Goal: Task Accomplishment & Management: Manage account settings

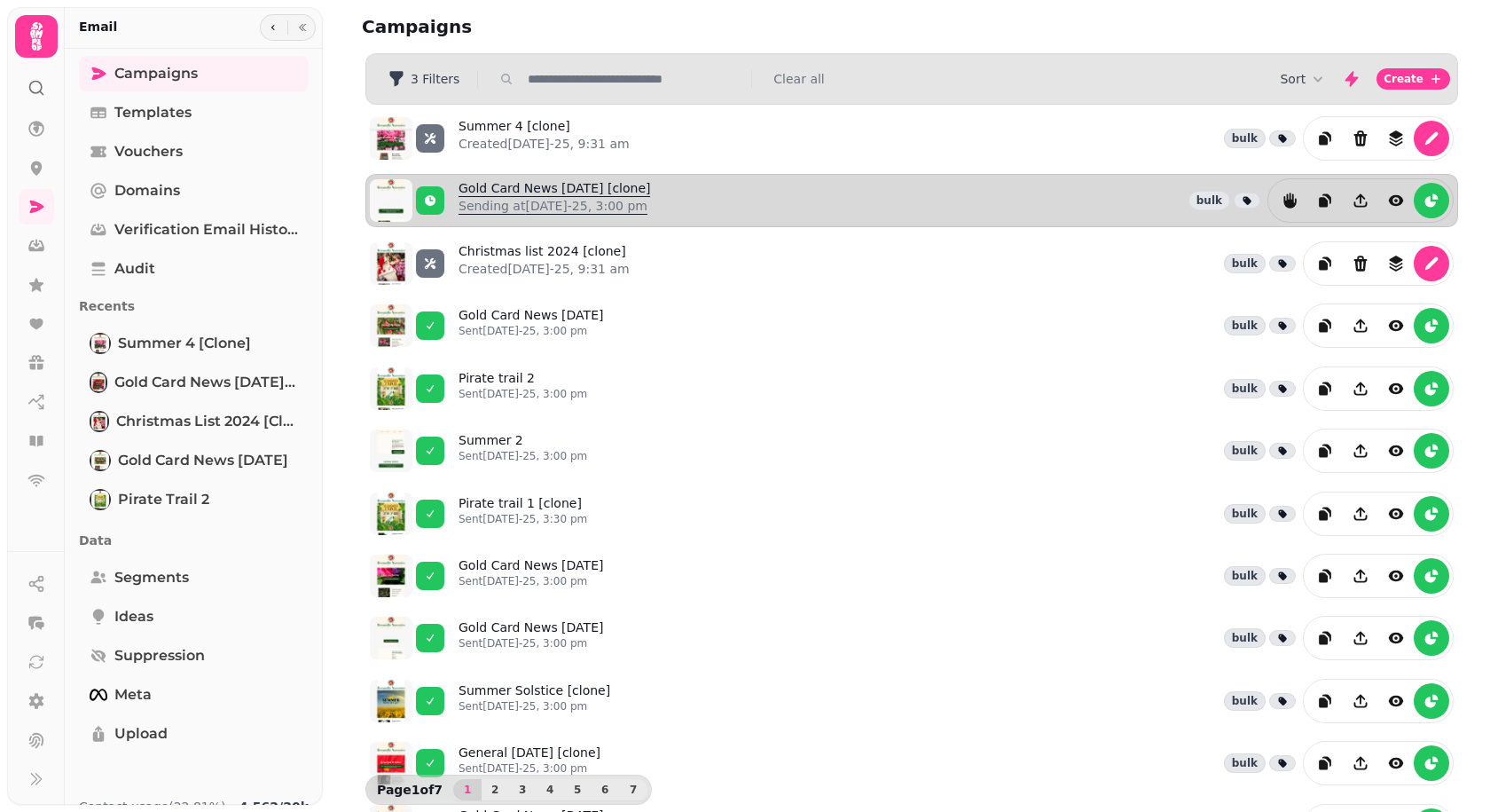
click at [520, 191] on link "Gold Card News [DATE] [clone] Sending at [DATE]-25, 3:00 pm" at bounding box center [554, 200] width 192 height 43
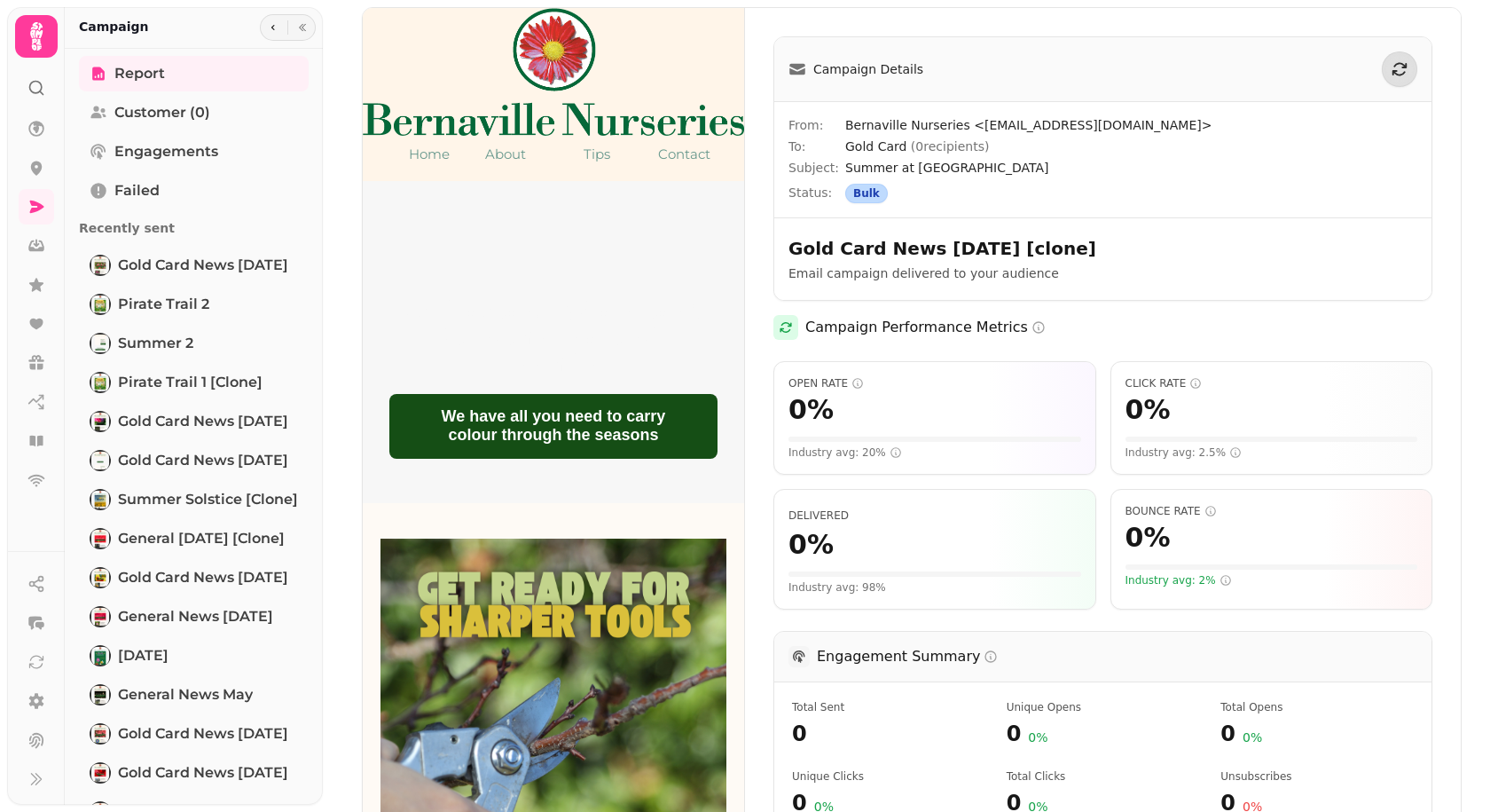
click at [61, 184] on div at bounding box center [36, 405] width 57 height 796
click at [44, 211] on icon at bounding box center [36, 206] width 18 height 18
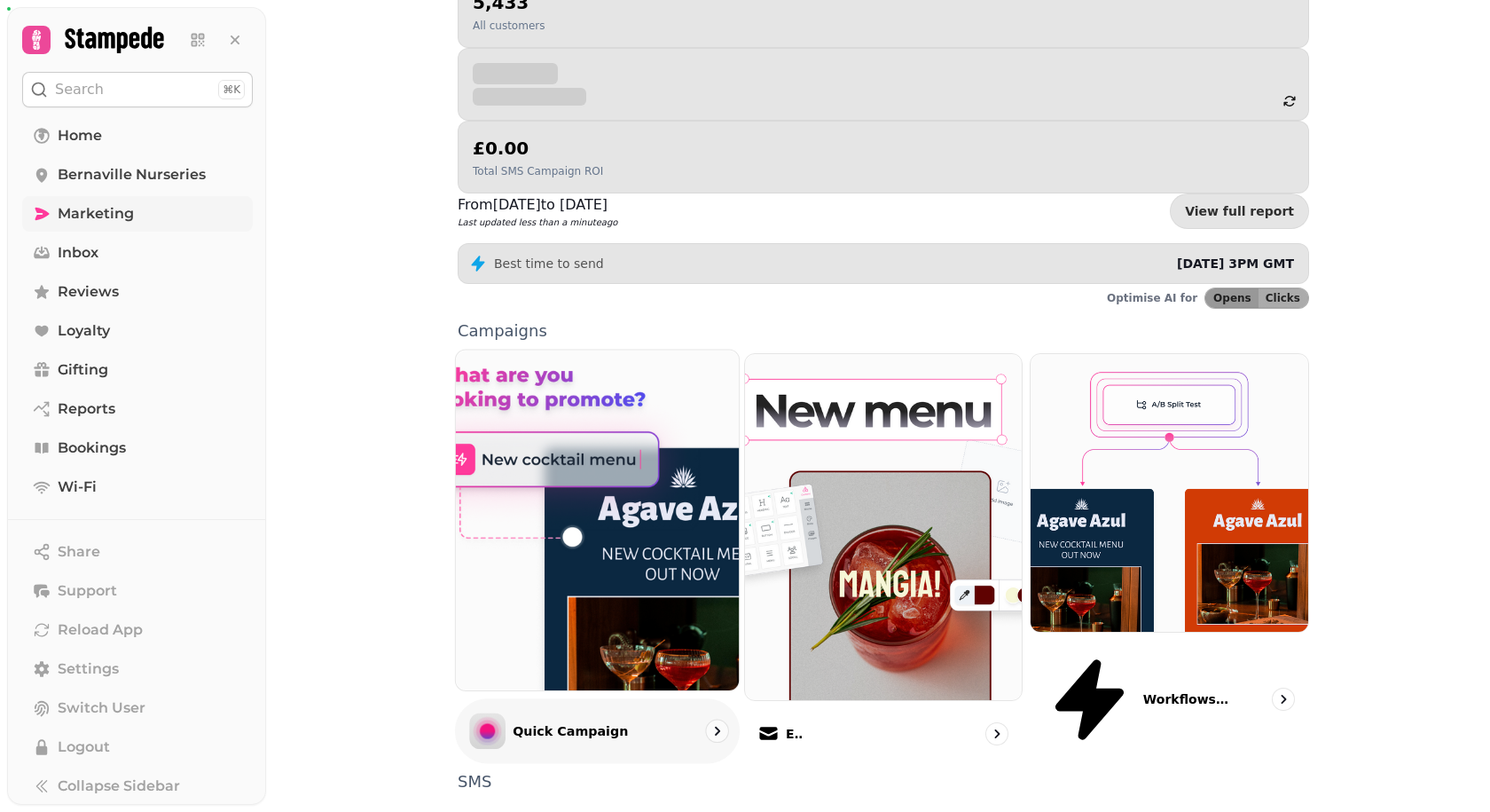
scroll to position [297, 0]
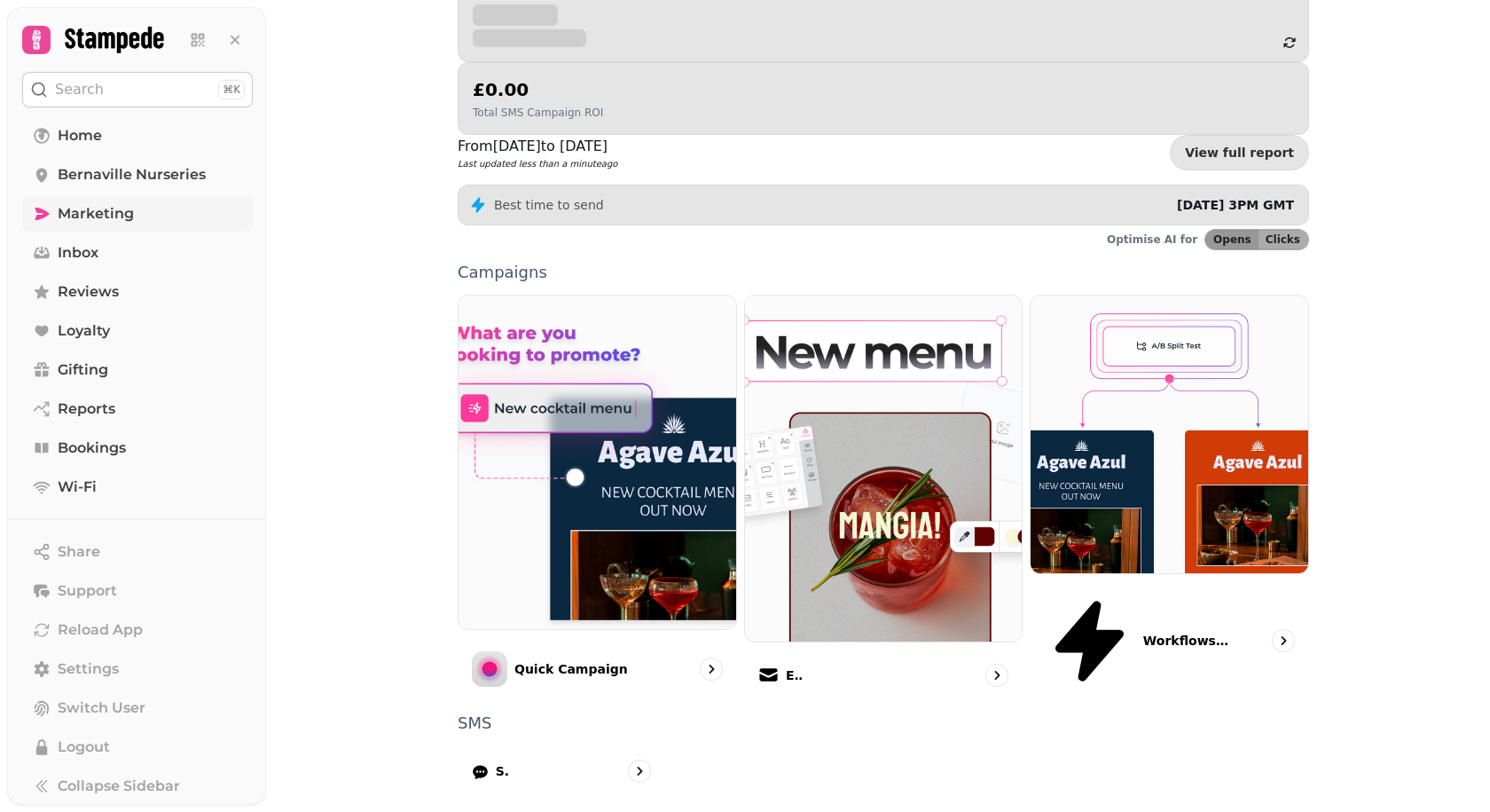
click at [134, 215] on link "Marketing" at bounding box center [137, 213] width 231 height 35
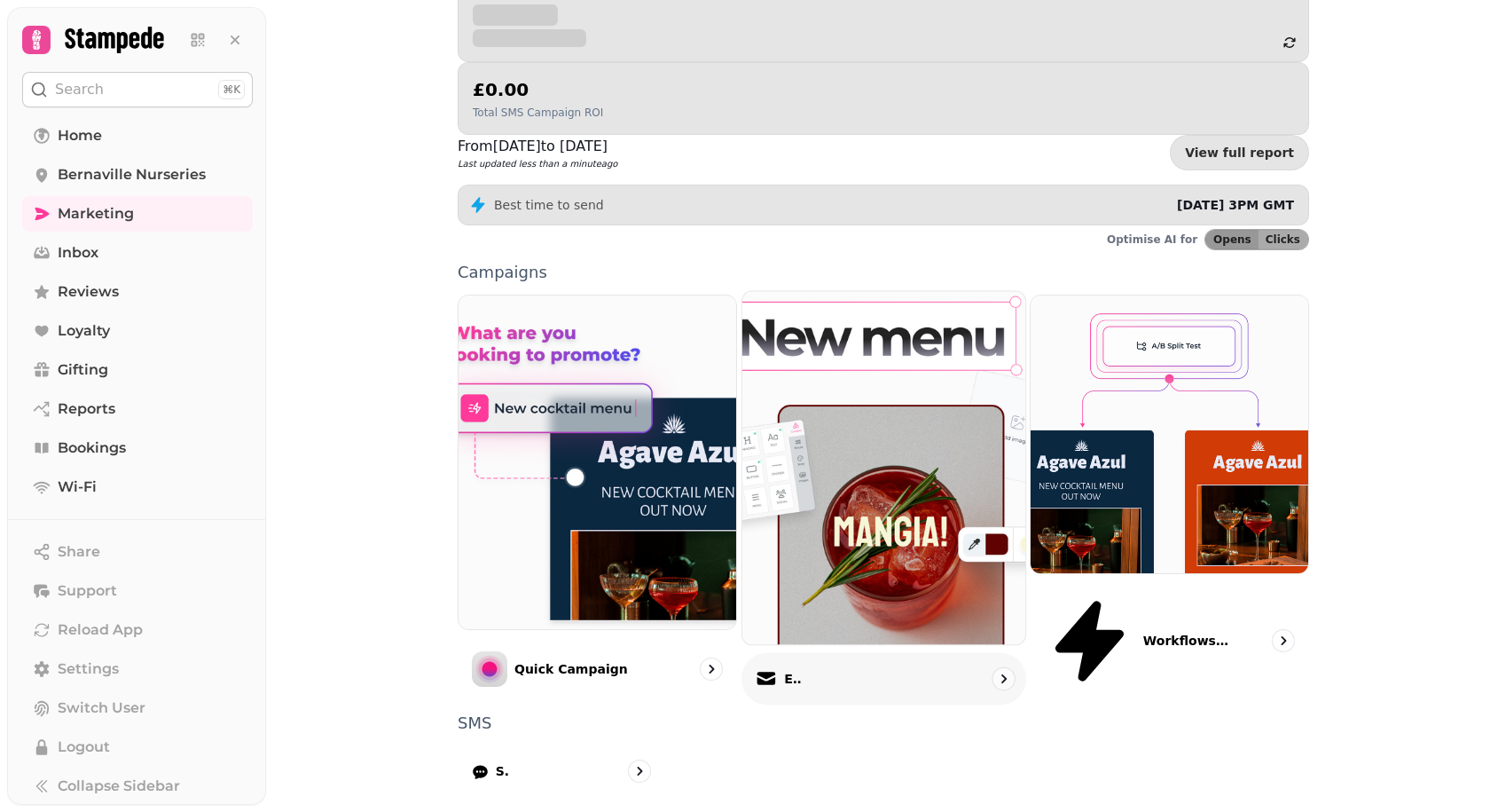
click at [867, 274] on img at bounding box center [883, 468] width 311 height 389
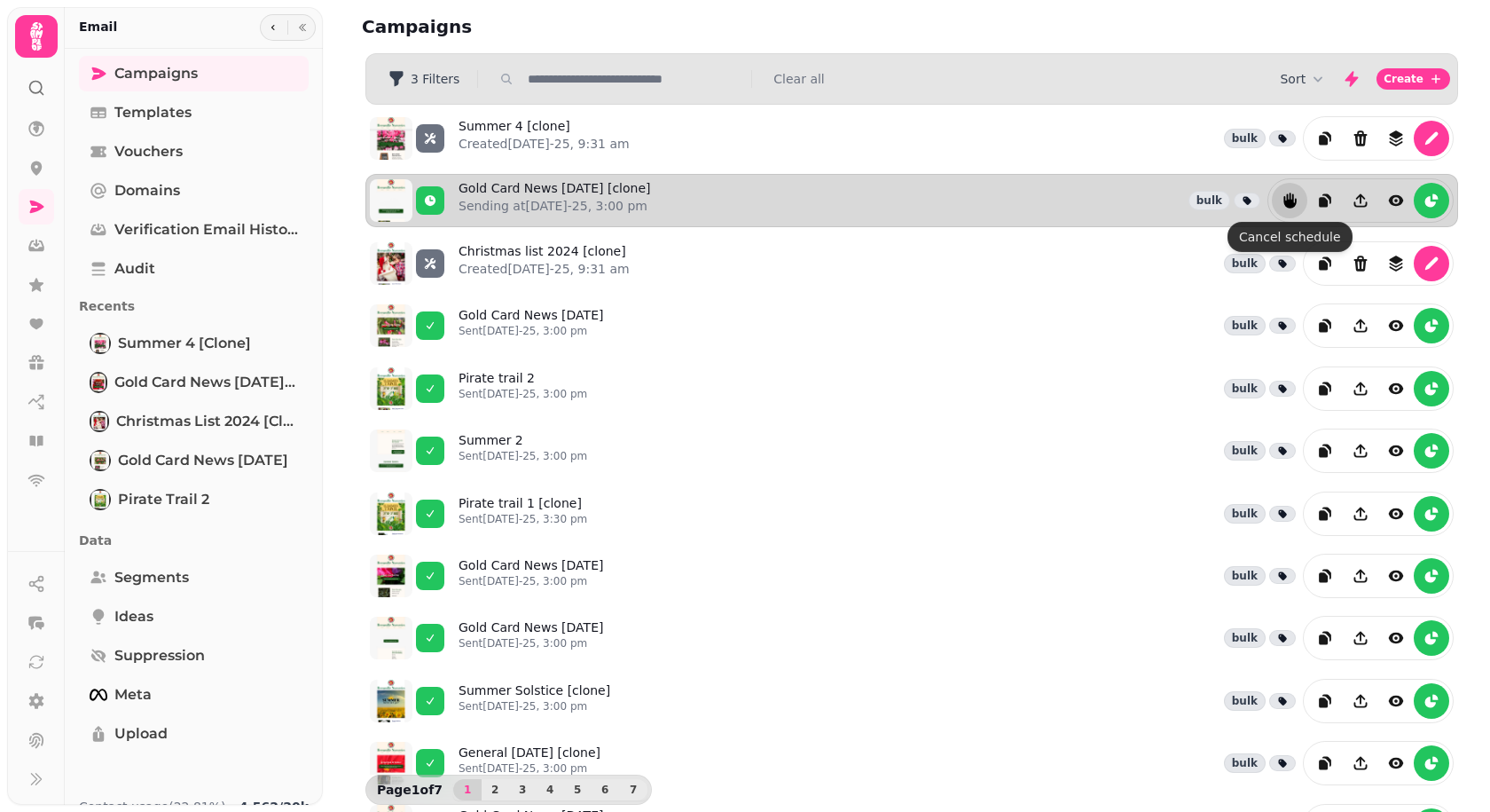
click at [1287, 198] on icon "reports" at bounding box center [1289, 201] width 12 height 16
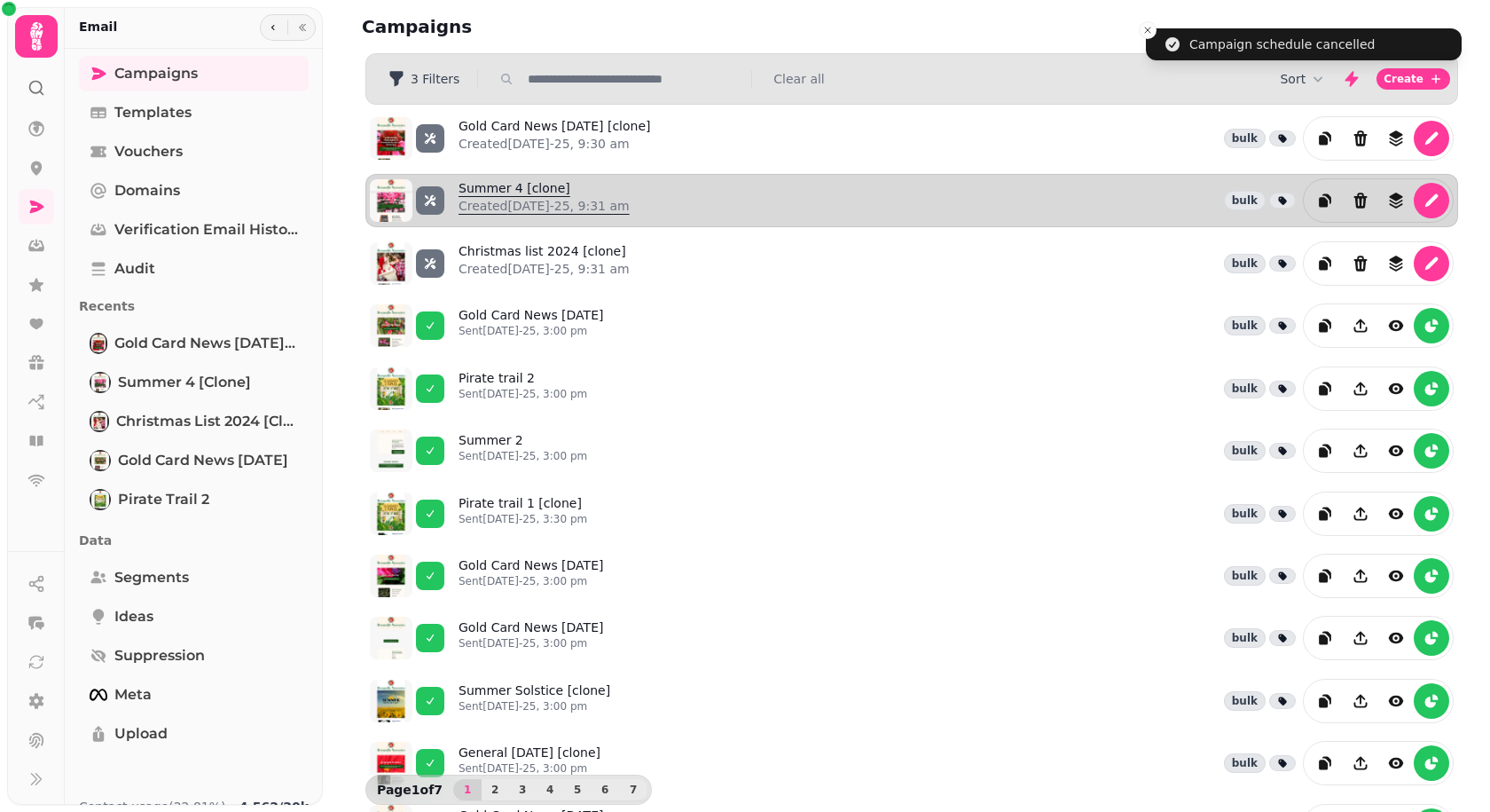
click at [541, 195] on link "Summer 4 [clone] Created [DATE]-25, 9:31 am" at bounding box center [544, 200] width 171 height 43
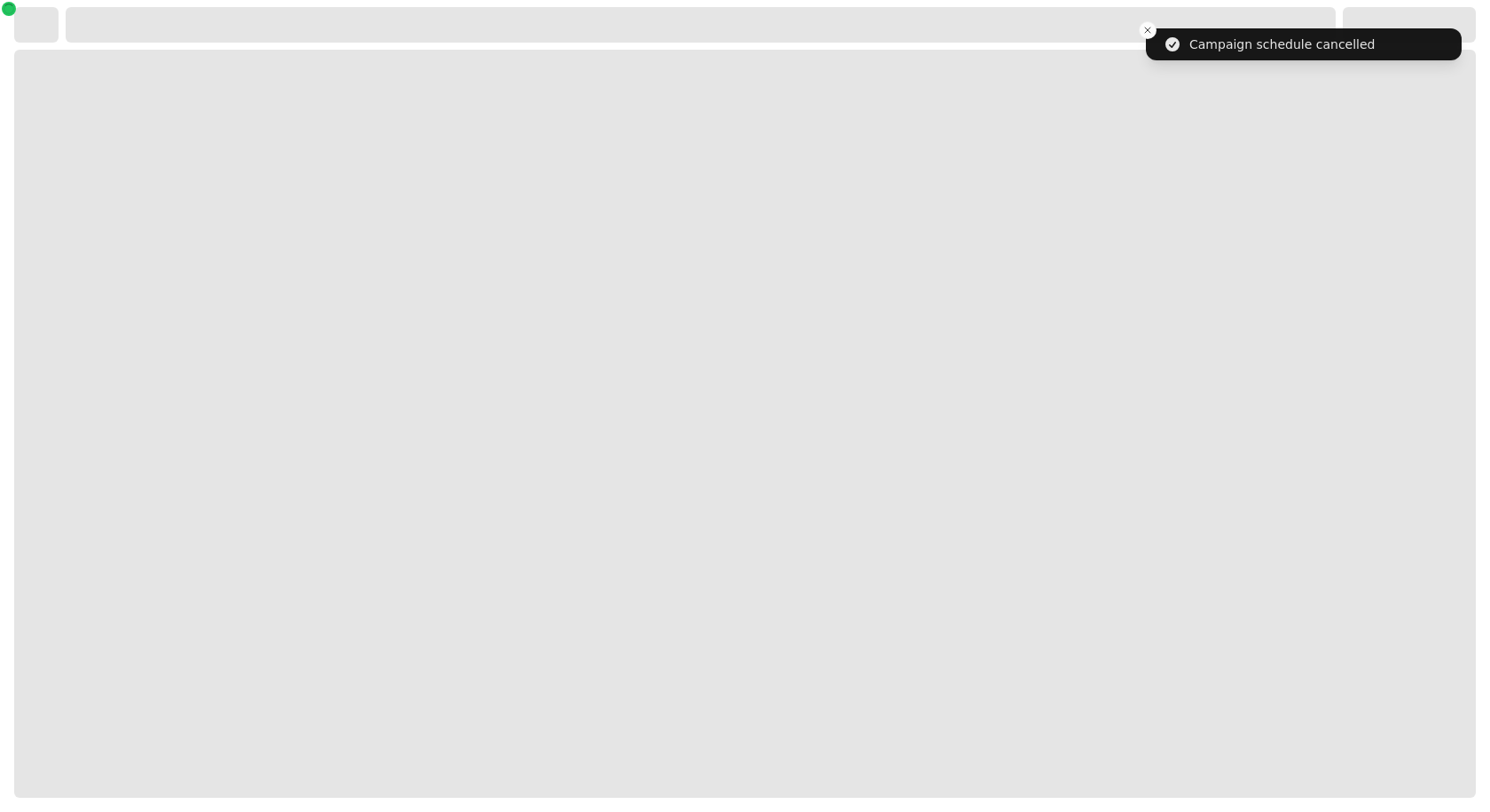
select select "**********"
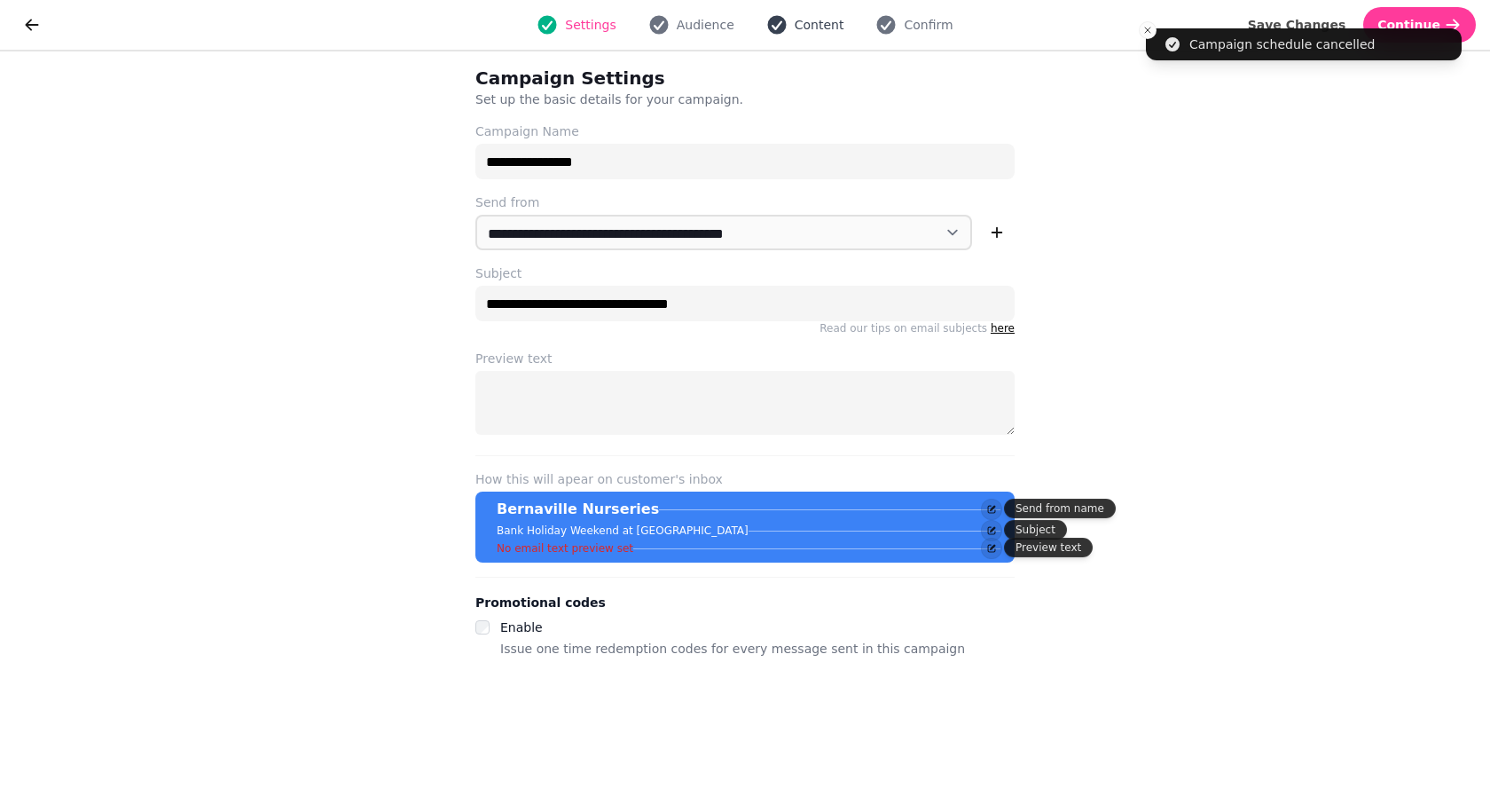
click at [764, 19] on button "Content" at bounding box center [805, 25] width 99 height 21
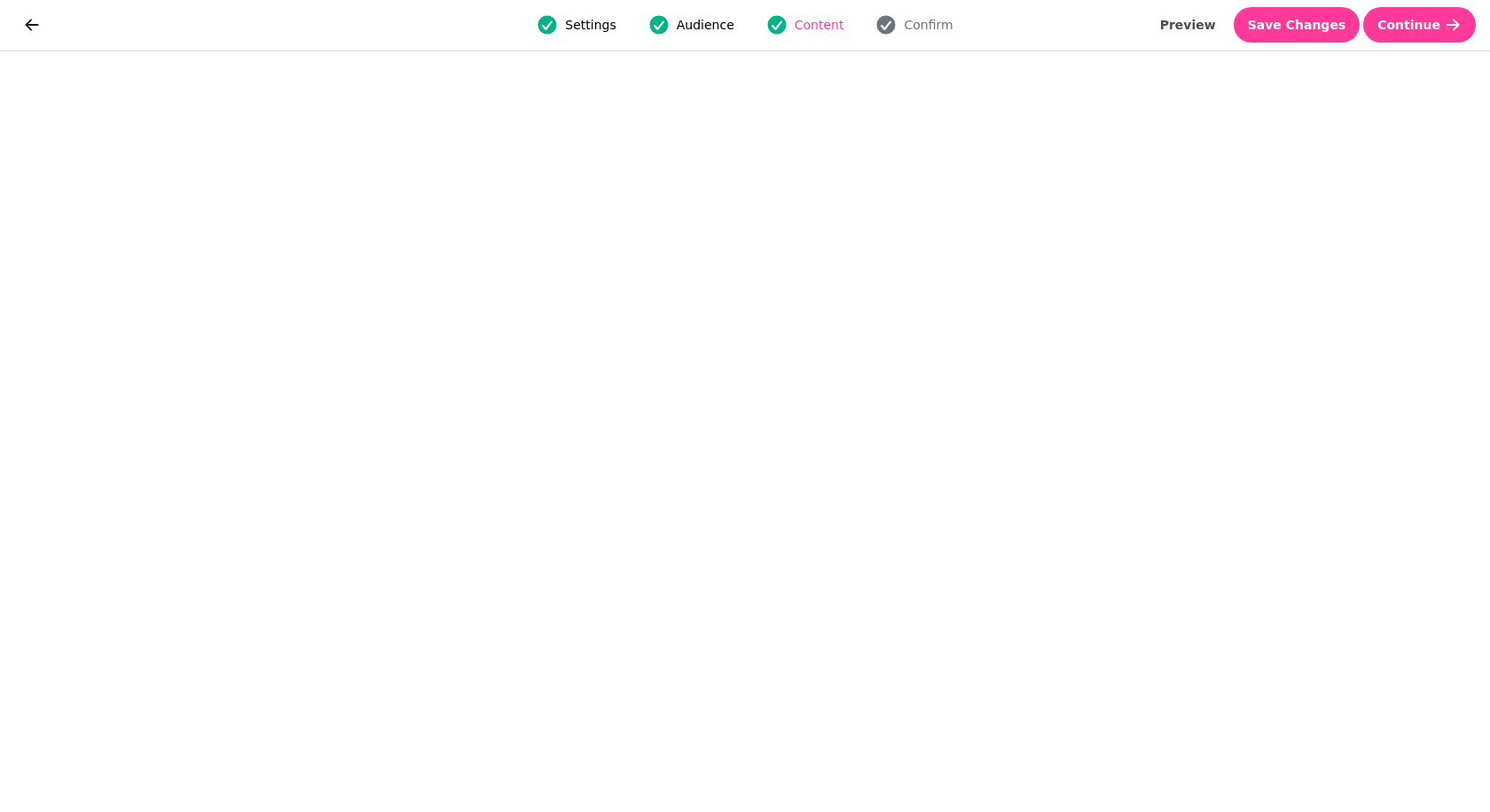
select select "**********"
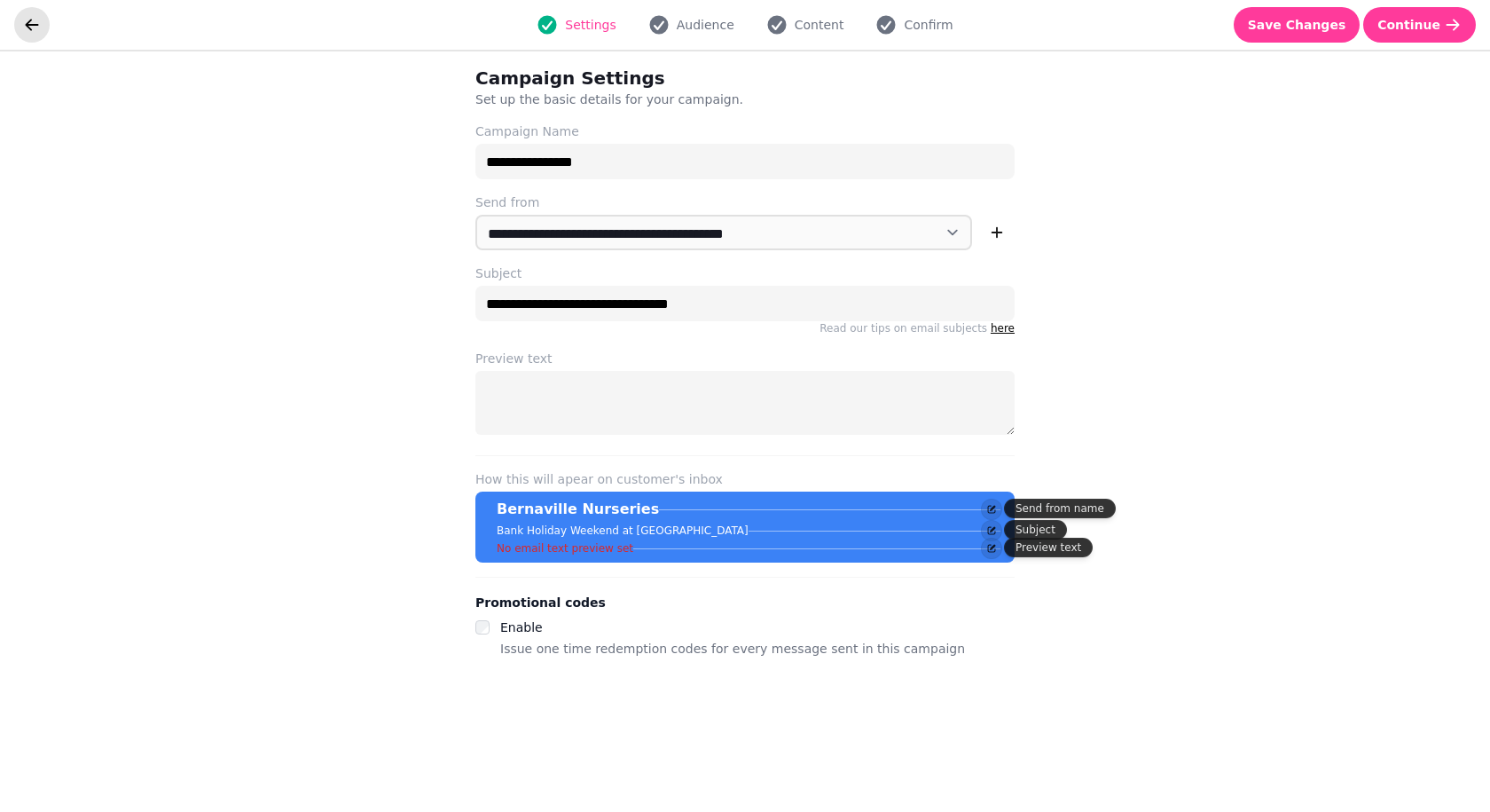
click at [41, 26] on button "go back" at bounding box center [31, 24] width 35 height 35
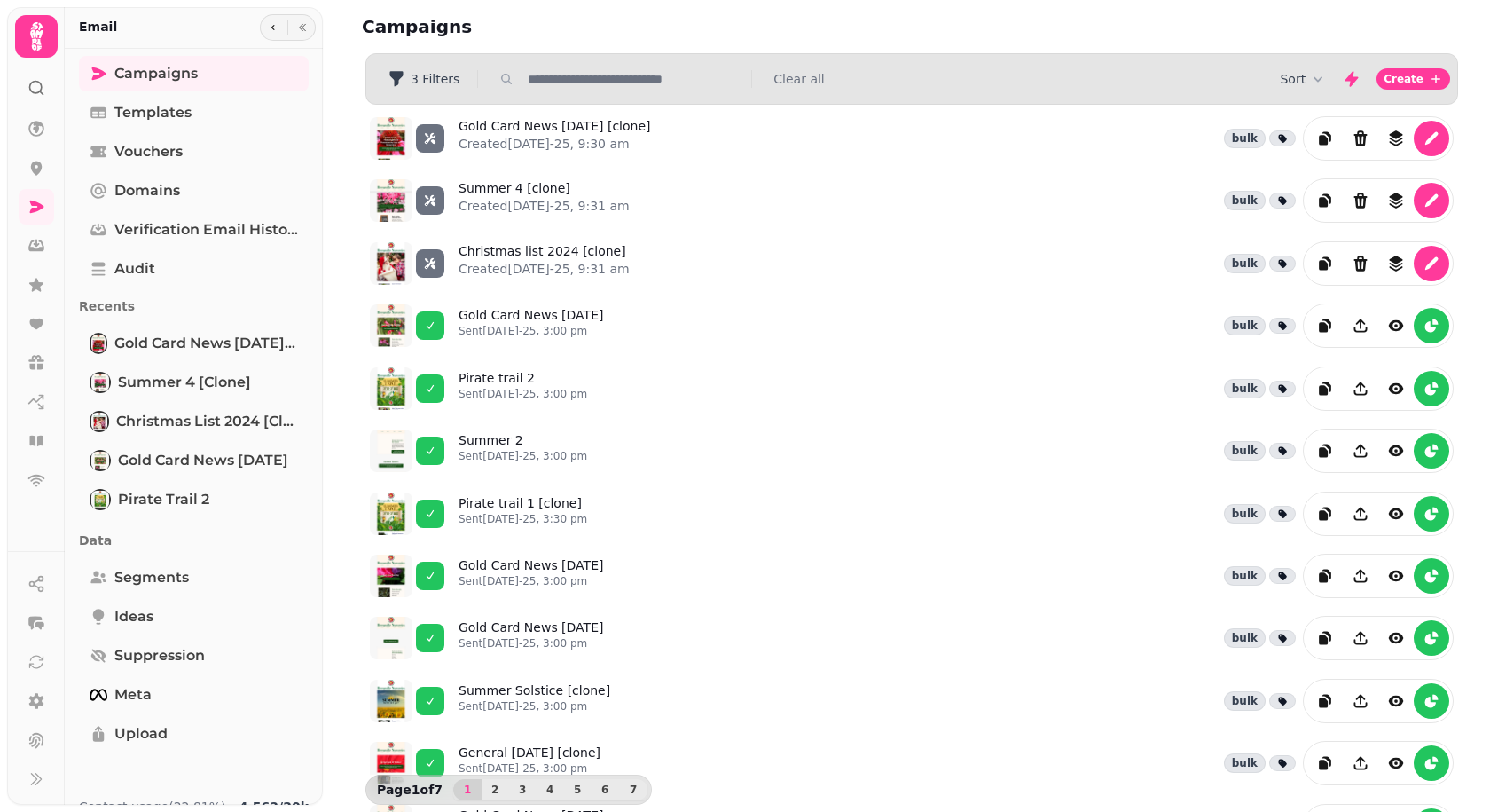
select select "**********"
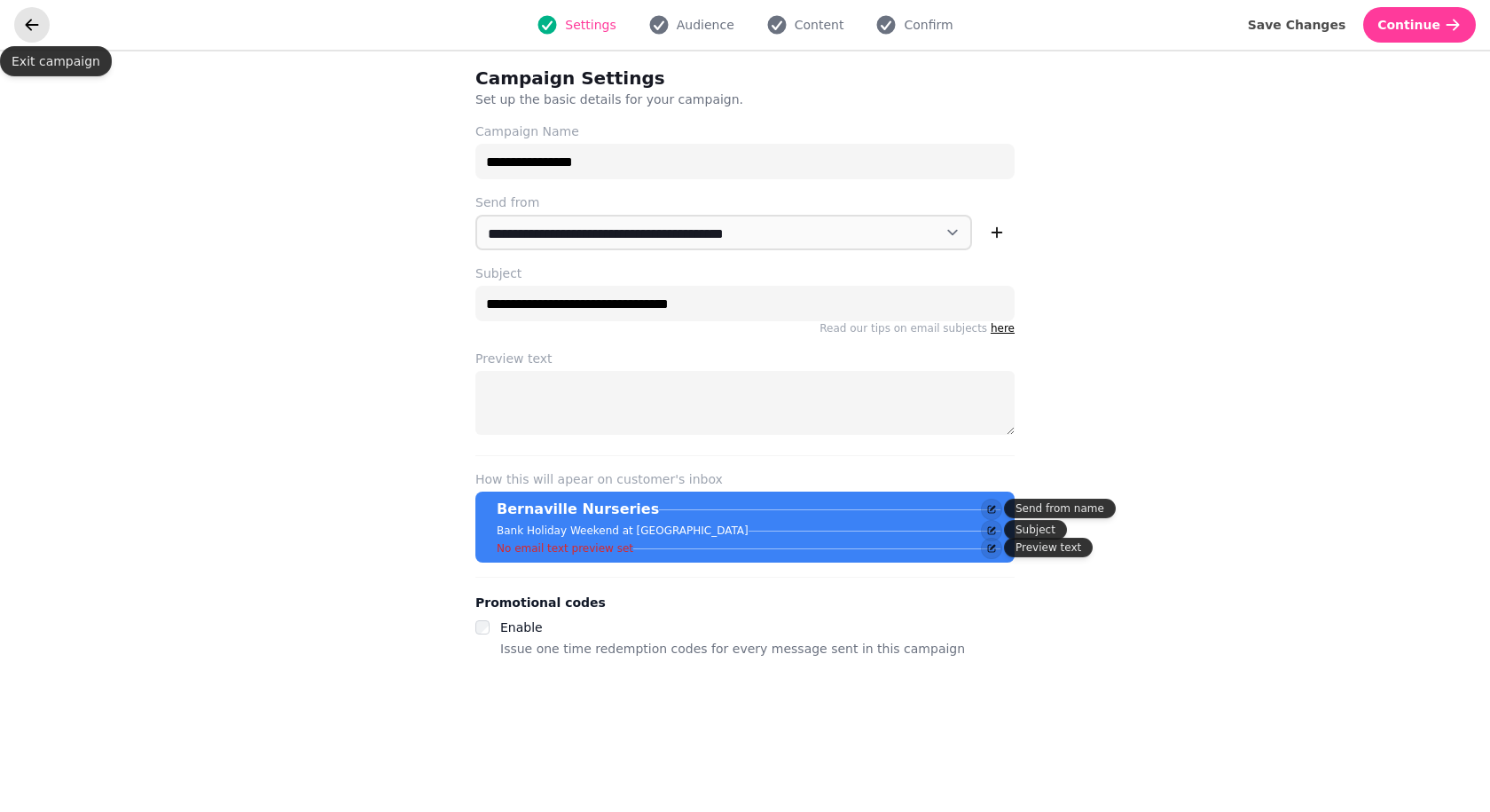
click at [38, 27] on icon "go back" at bounding box center [31, 25] width 18 height 18
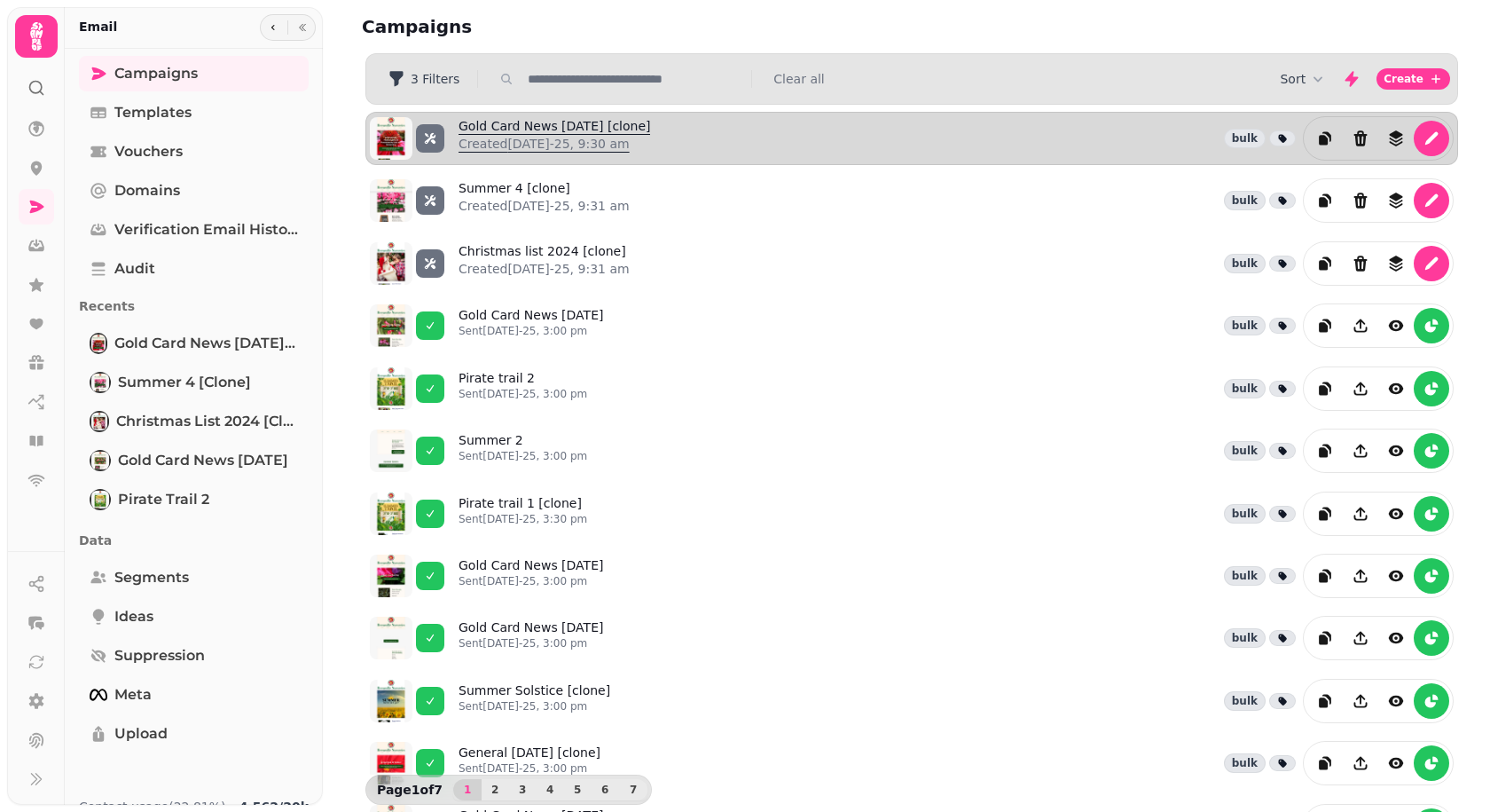
click at [547, 127] on link "Gold Card News [DATE] [clone] Created [DATE]-25, 9:30 am" at bounding box center [554, 138] width 192 height 43
select select "**********"
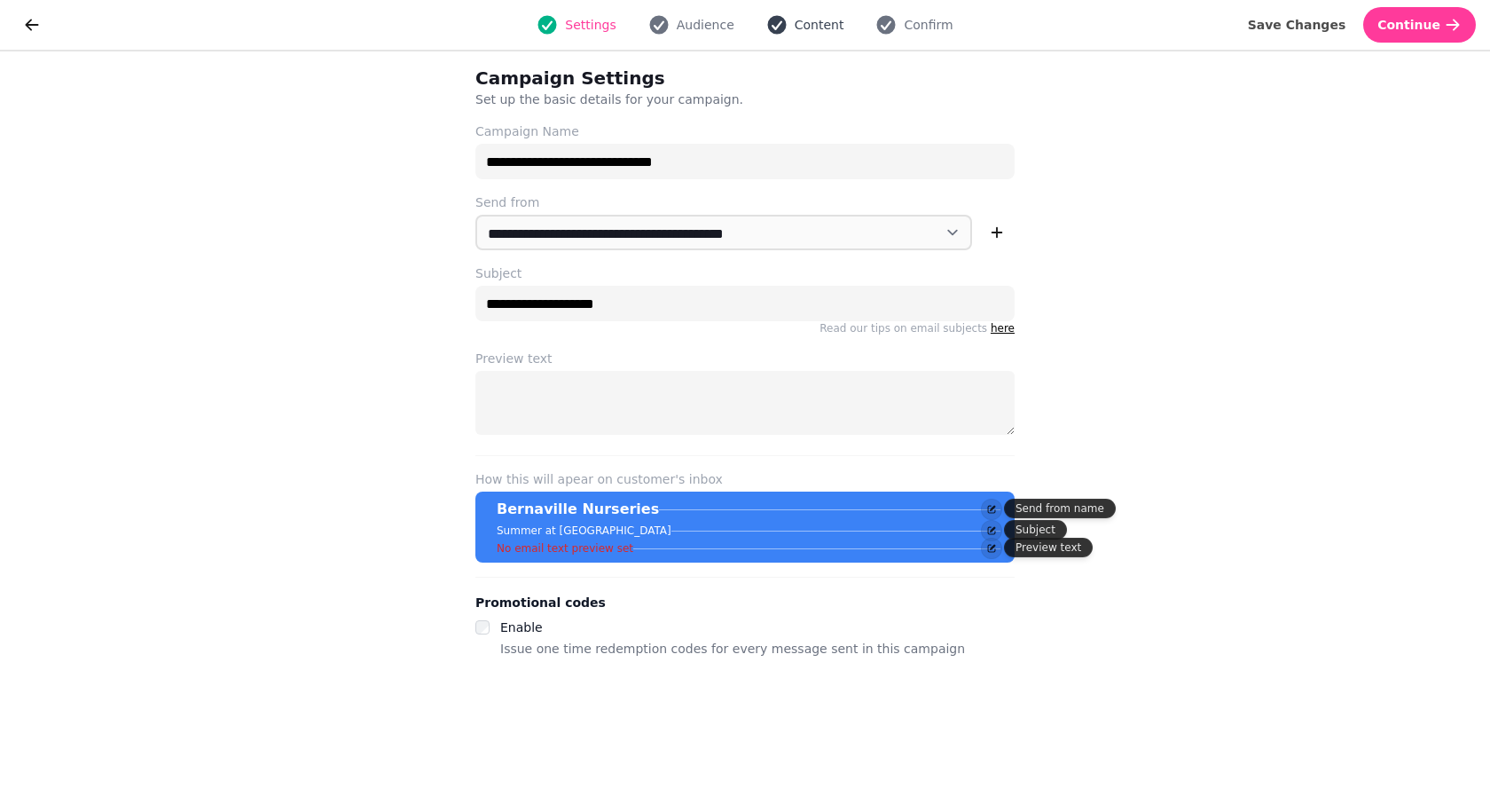
click at [824, 30] on span "Content" at bounding box center [820, 25] width 49 height 18
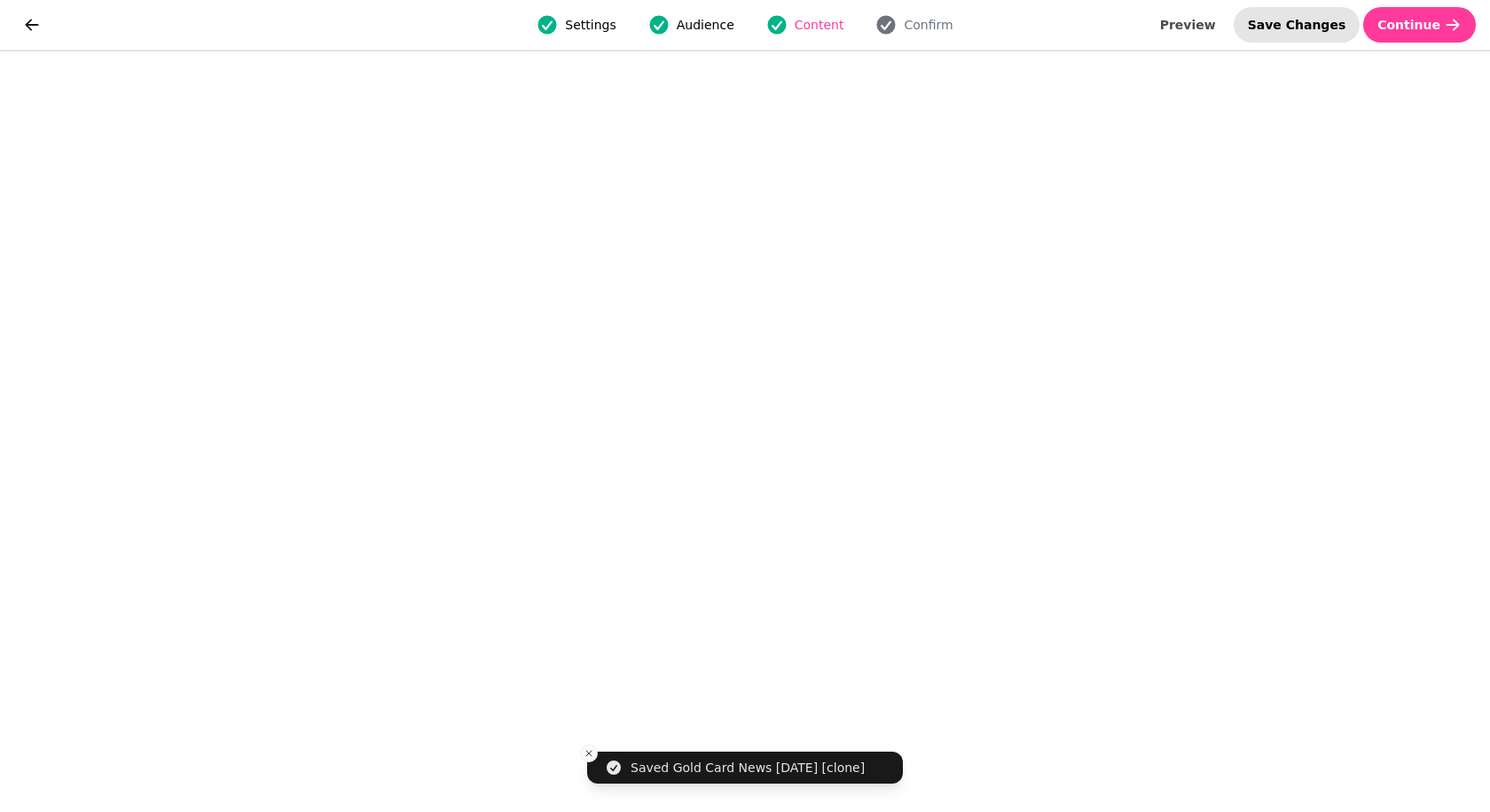
click at [1291, 26] on span "Save Changes" at bounding box center [1298, 25] width 99 height 12
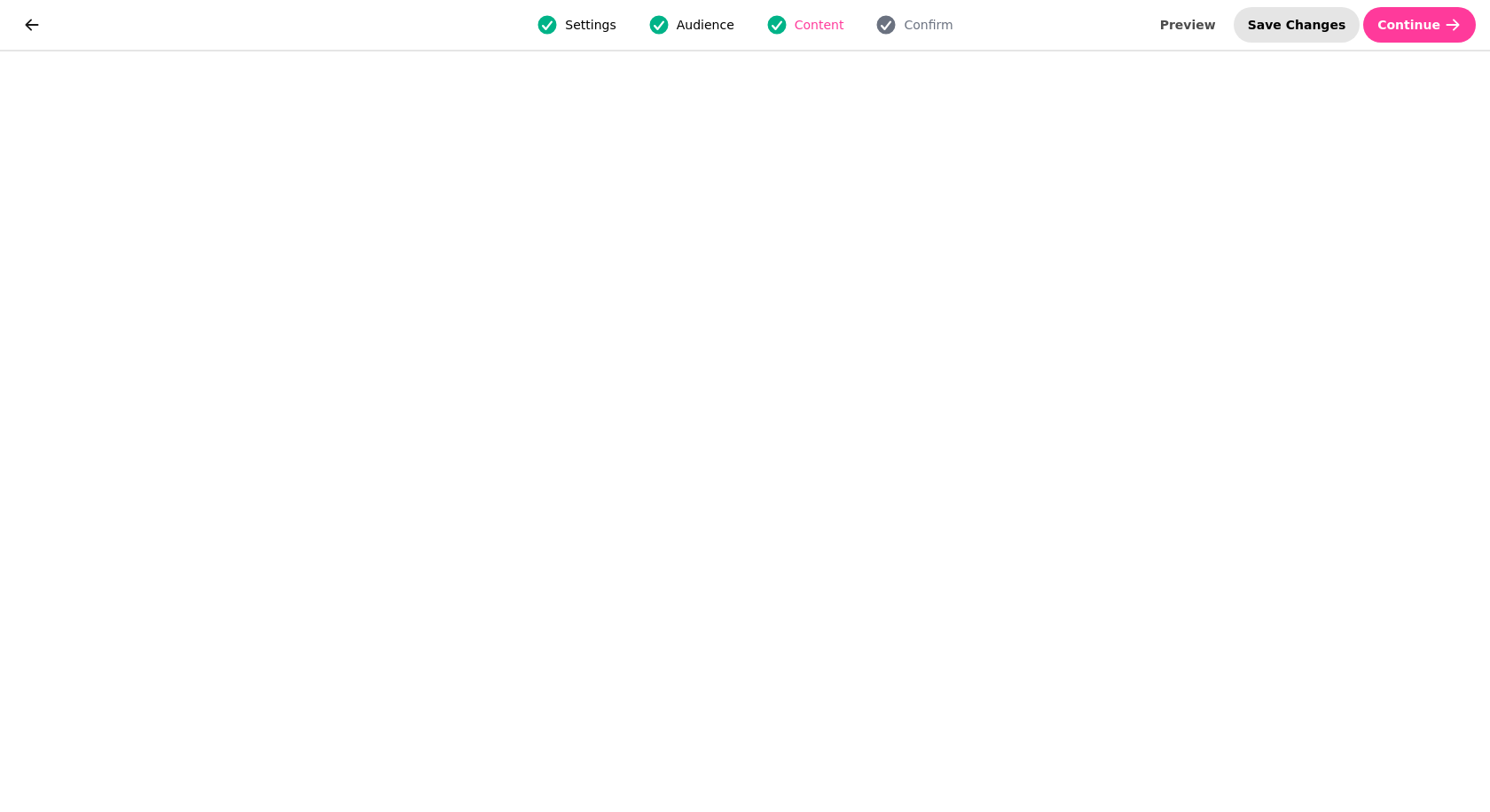
click at [1318, 29] on span "Save Changes" at bounding box center [1298, 25] width 99 height 12
click at [1413, 27] on span "Continue" at bounding box center [1409, 25] width 63 height 12
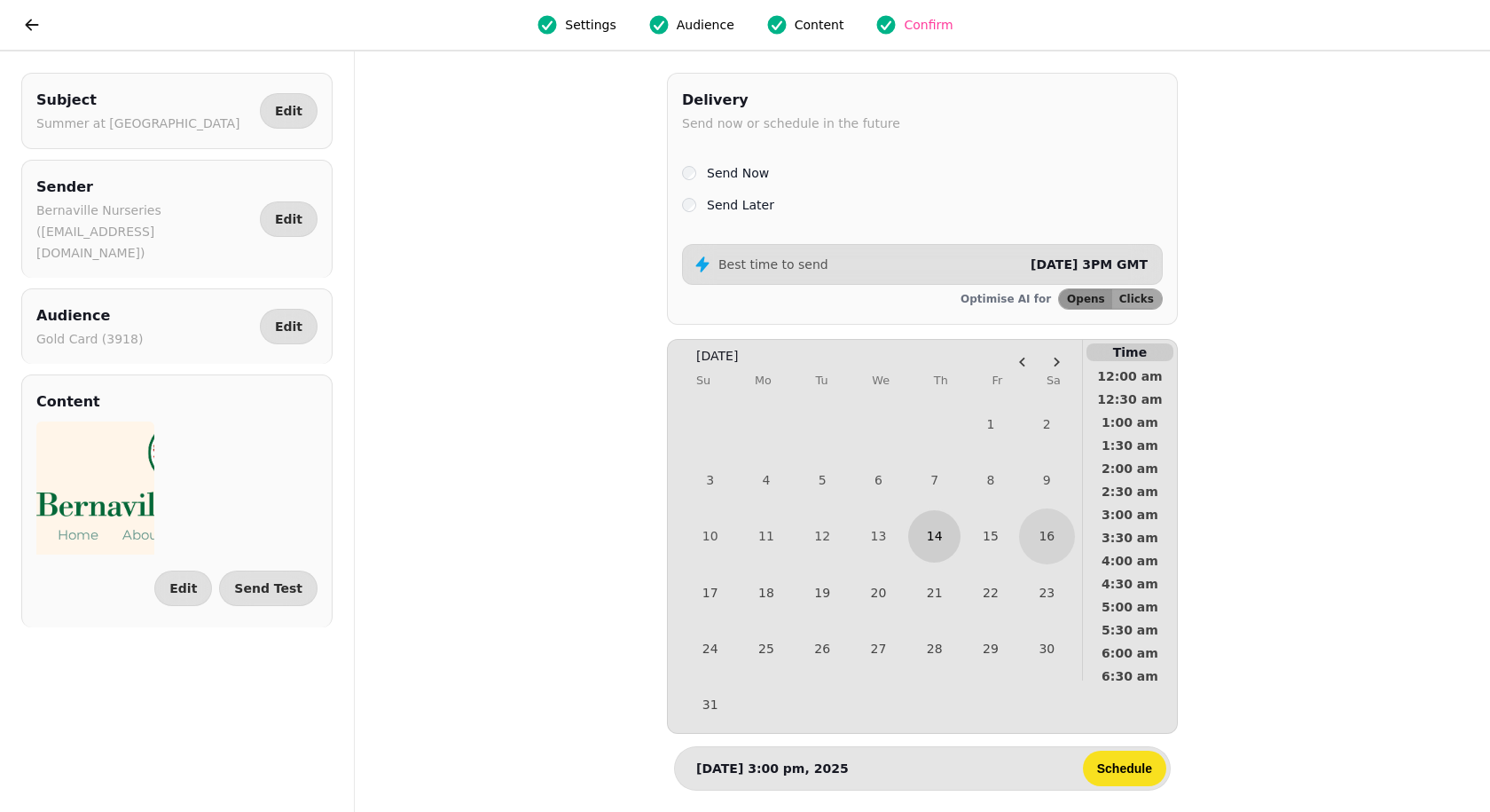
click at [948, 542] on button "14" at bounding box center [934, 535] width 52 height 52
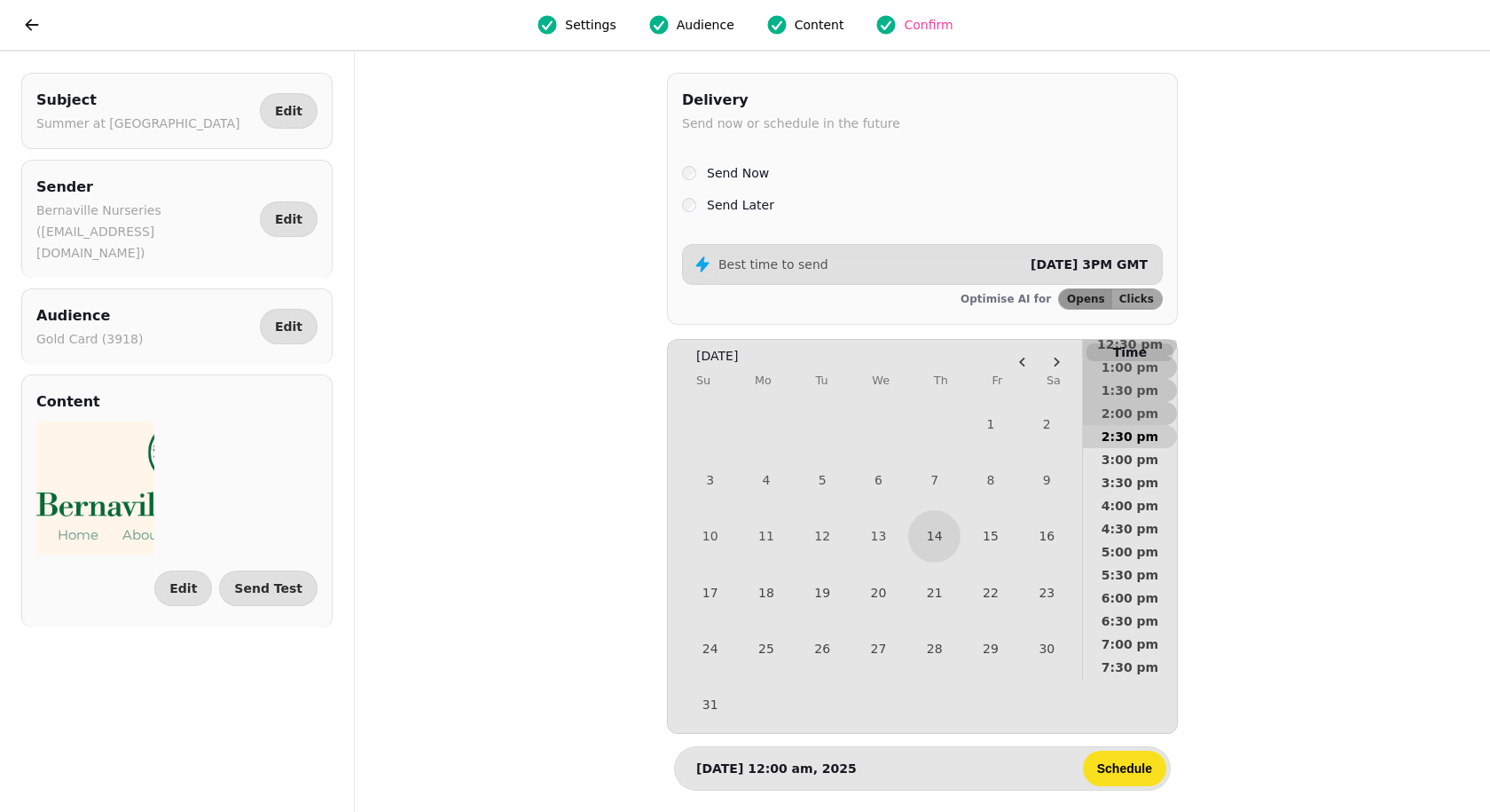
click at [1125, 432] on span "2:30 pm" at bounding box center [1130, 436] width 66 height 12
click at [1128, 483] on button "3:00 pm" at bounding box center [1130, 472] width 94 height 23
click at [1113, 778] on button "Schedule" at bounding box center [1125, 767] width 84 height 35
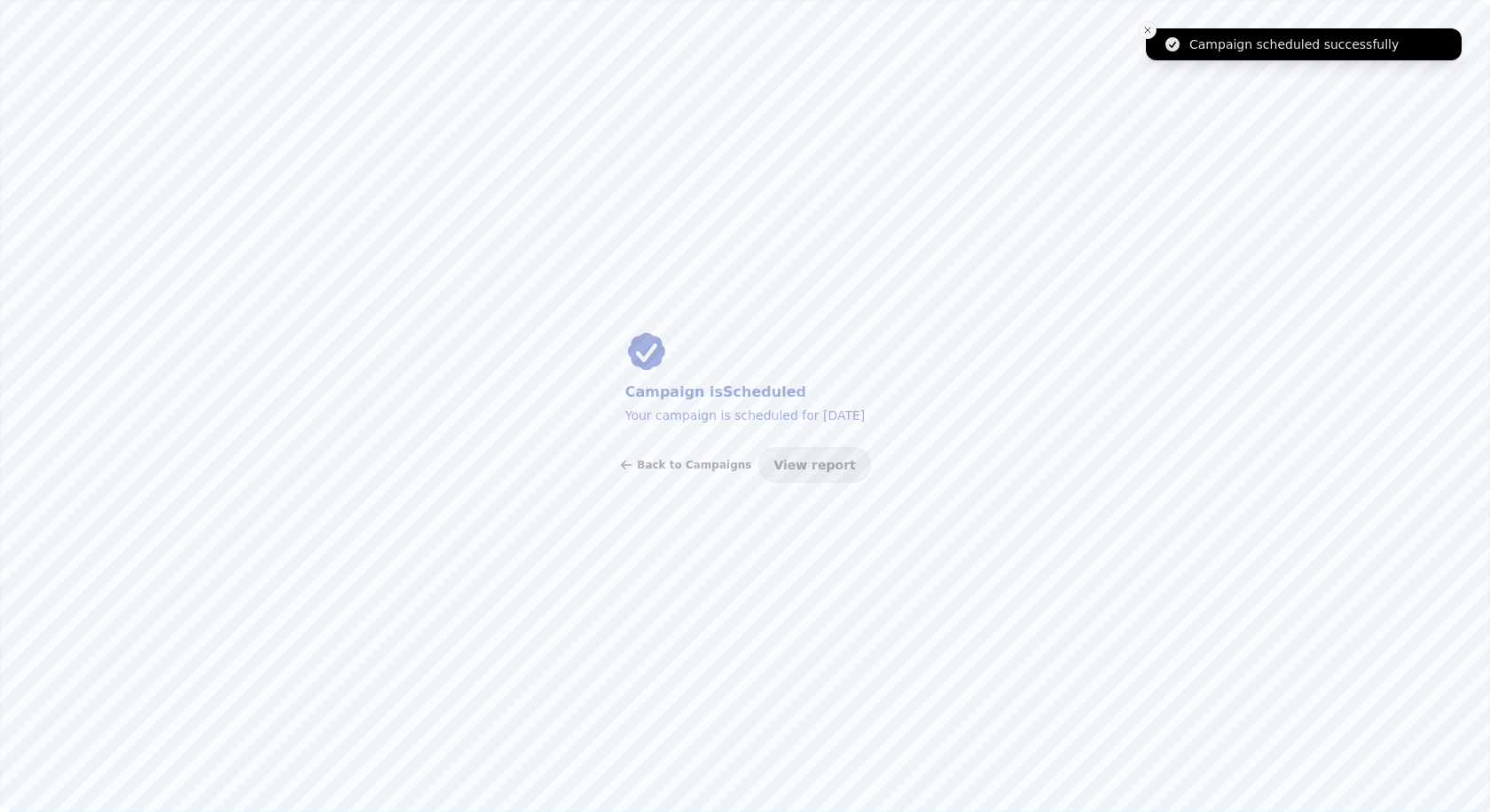
click at [1148, 32] on icon "Close toast" at bounding box center [1148, 29] width 10 height 10
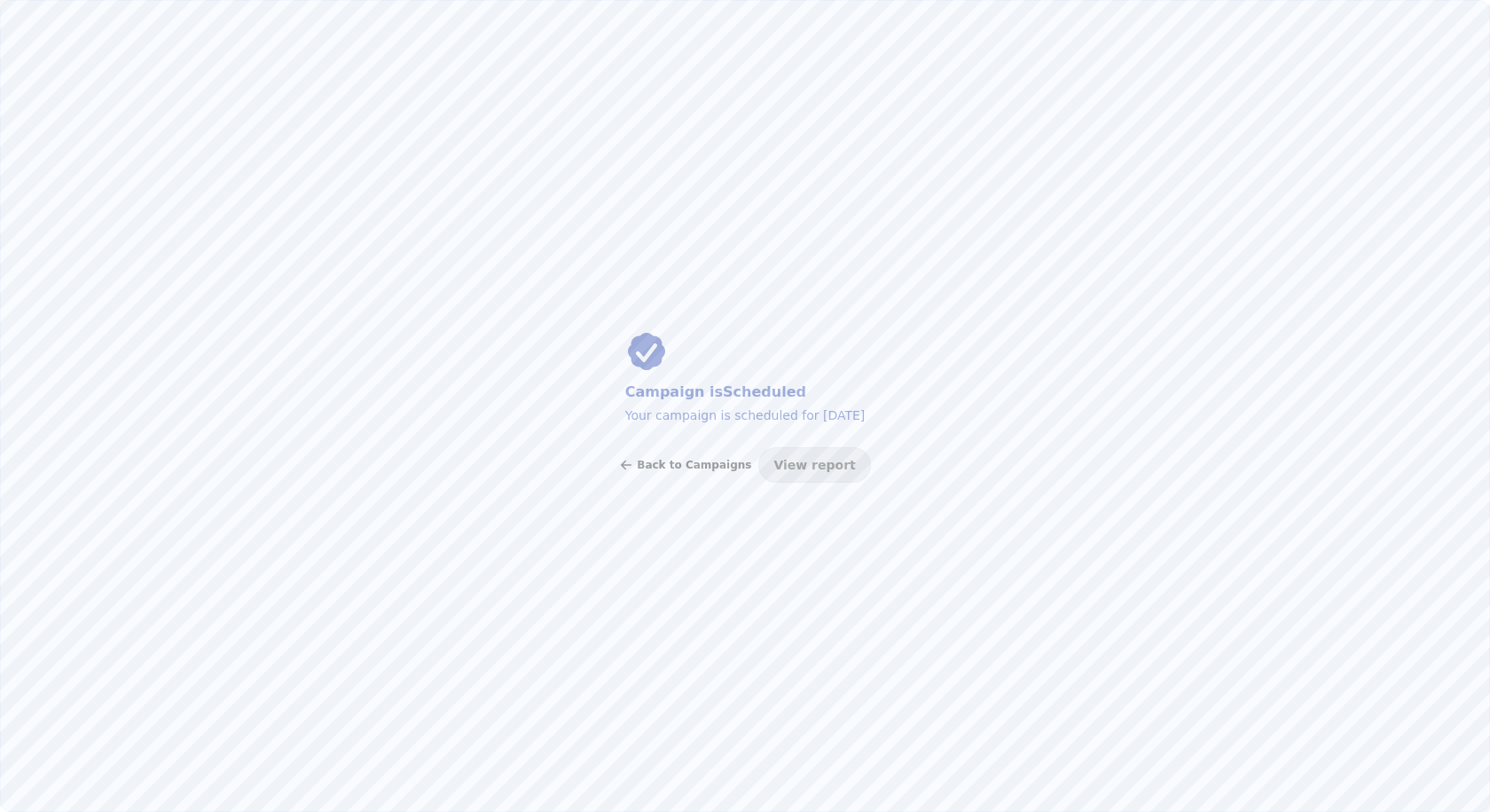
click at [728, 468] on span "Back to Campaigns" at bounding box center [694, 464] width 114 height 10
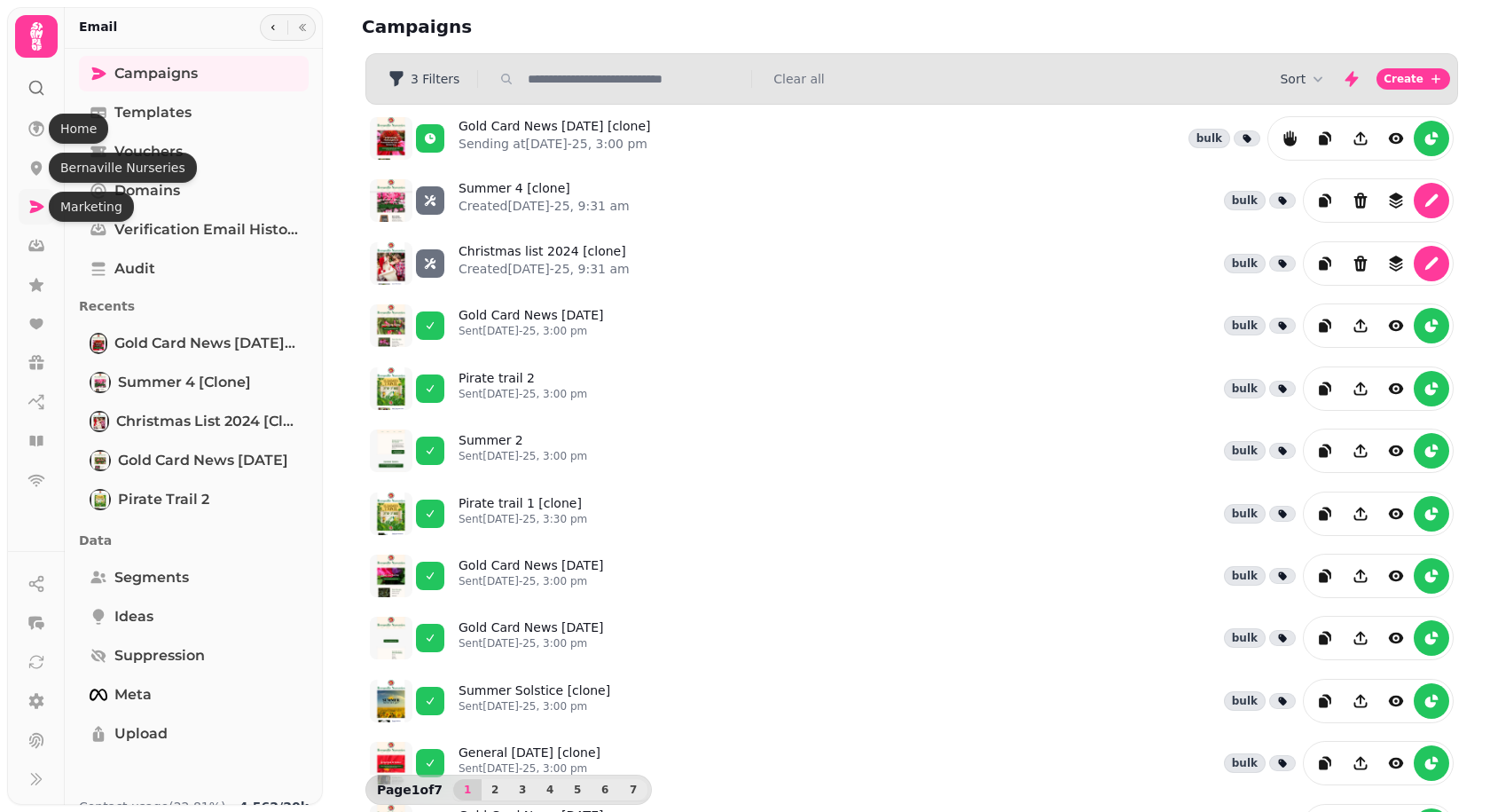
click at [34, 204] on icon at bounding box center [37, 206] width 14 height 12
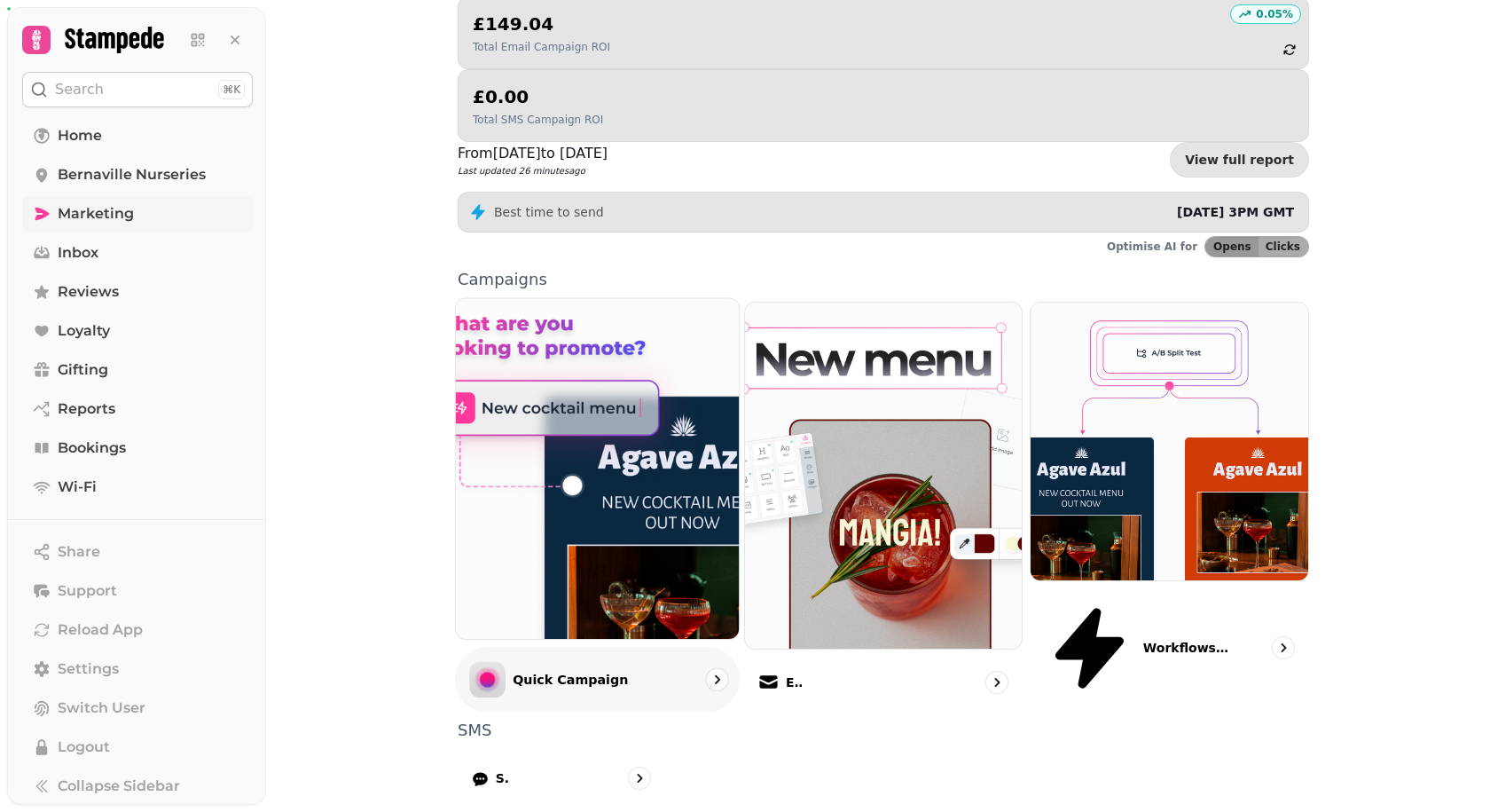
scroll to position [297, 0]
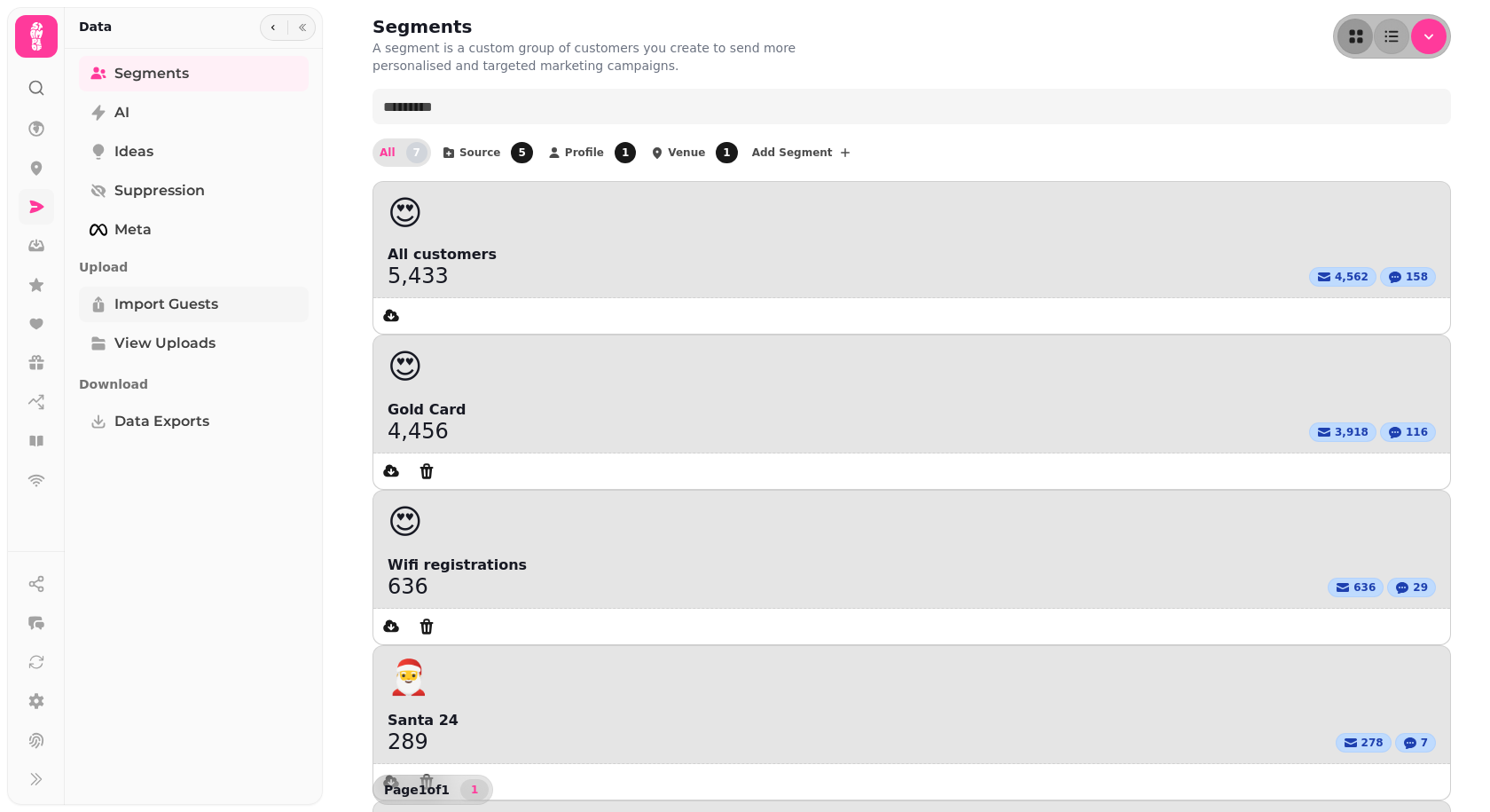
click at [163, 307] on span "Import Guests" at bounding box center [165, 304] width 104 height 21
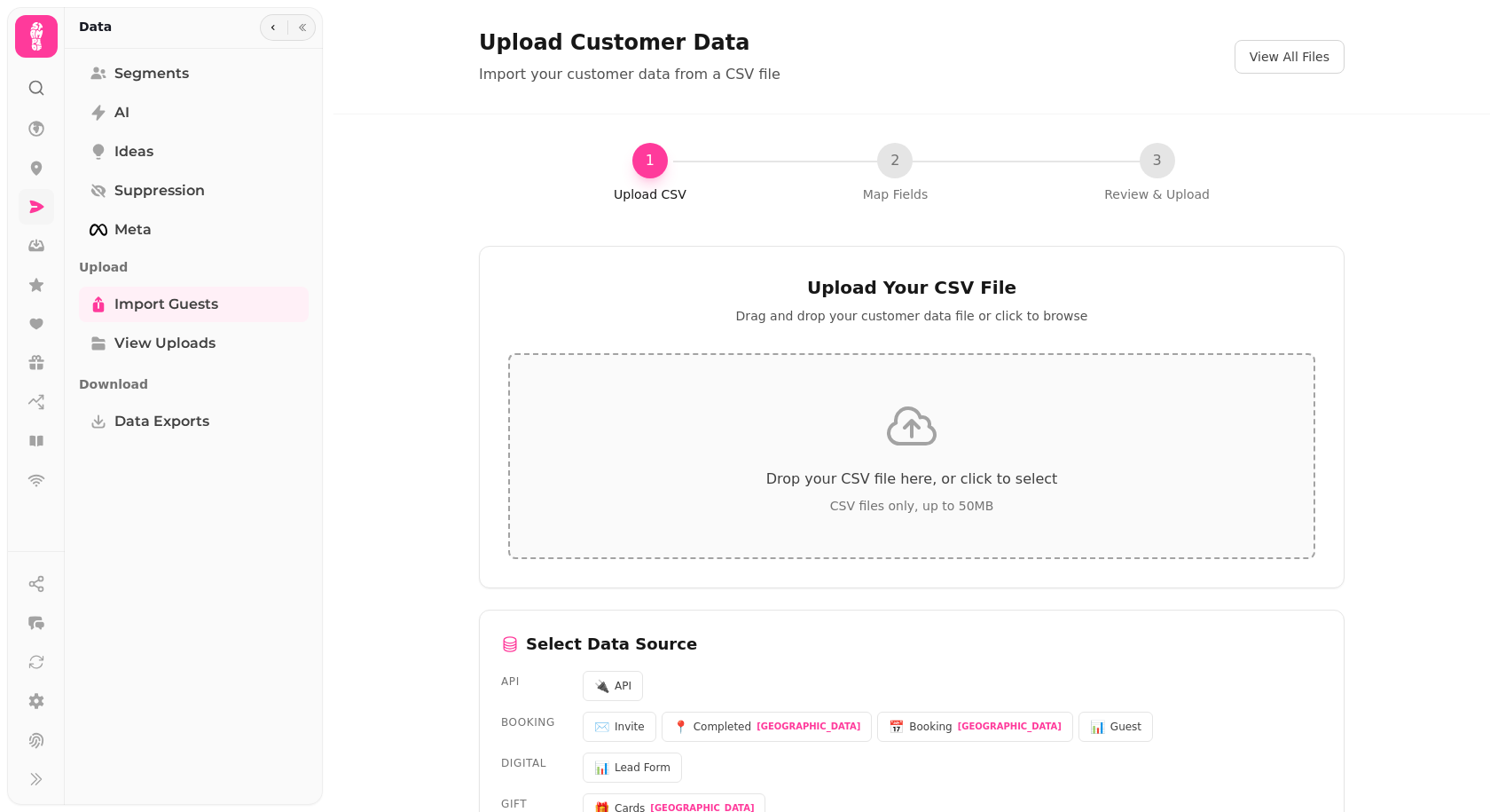
click at [910, 441] on icon at bounding box center [912, 426] width 57 height 57
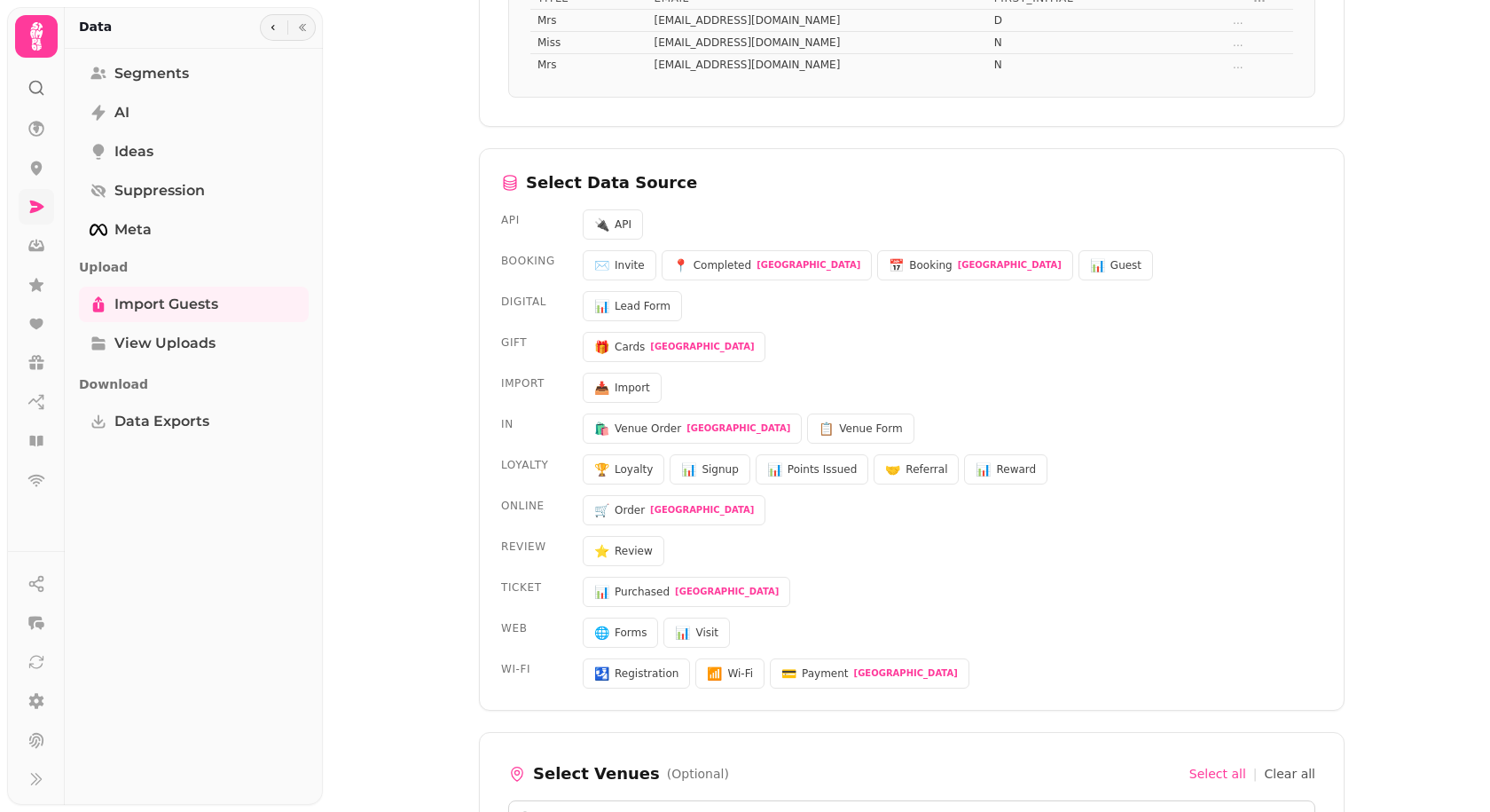
scroll to position [532, 0]
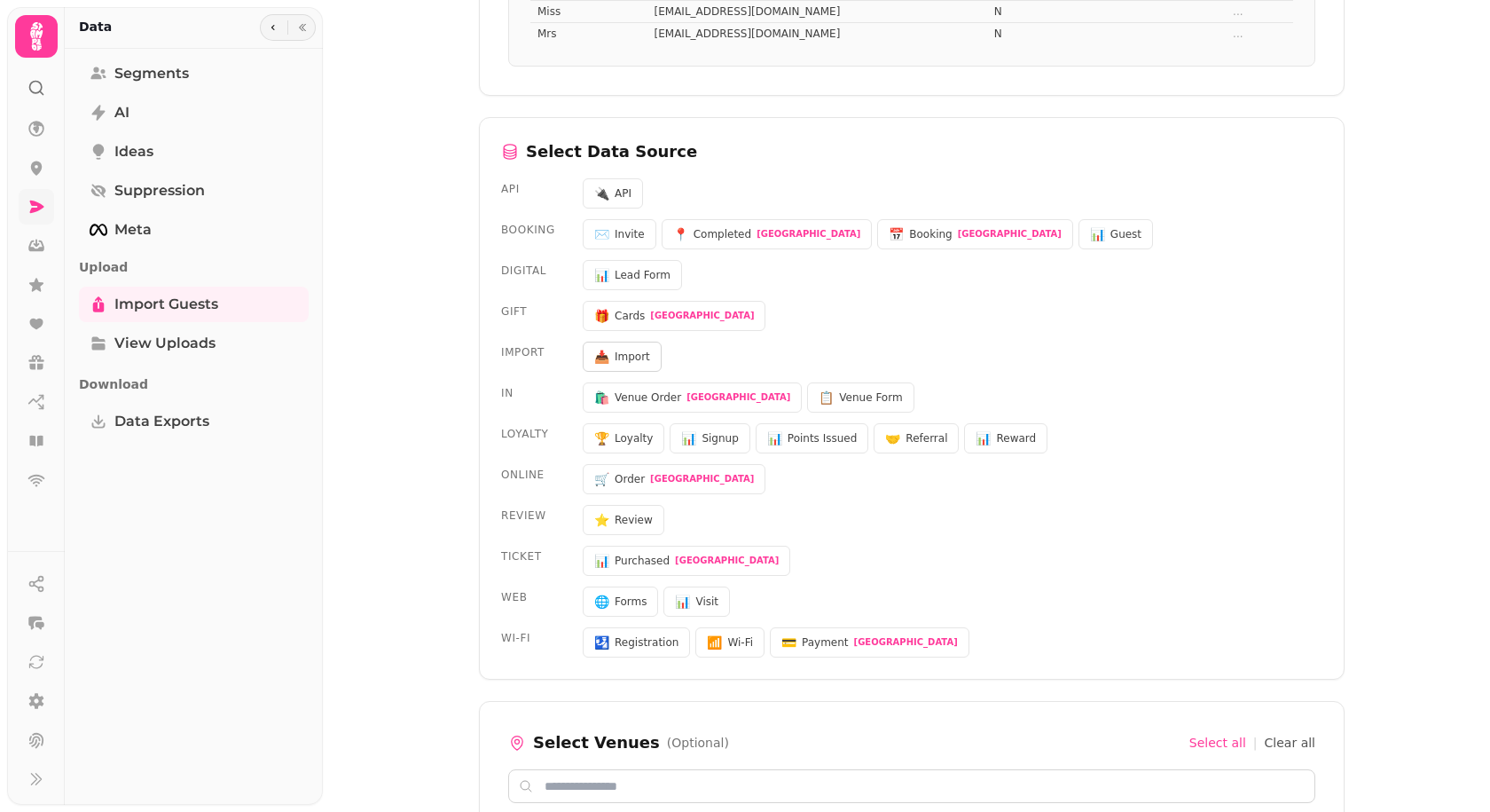
click at [600, 360] on span "📥" at bounding box center [602, 357] width 15 height 18
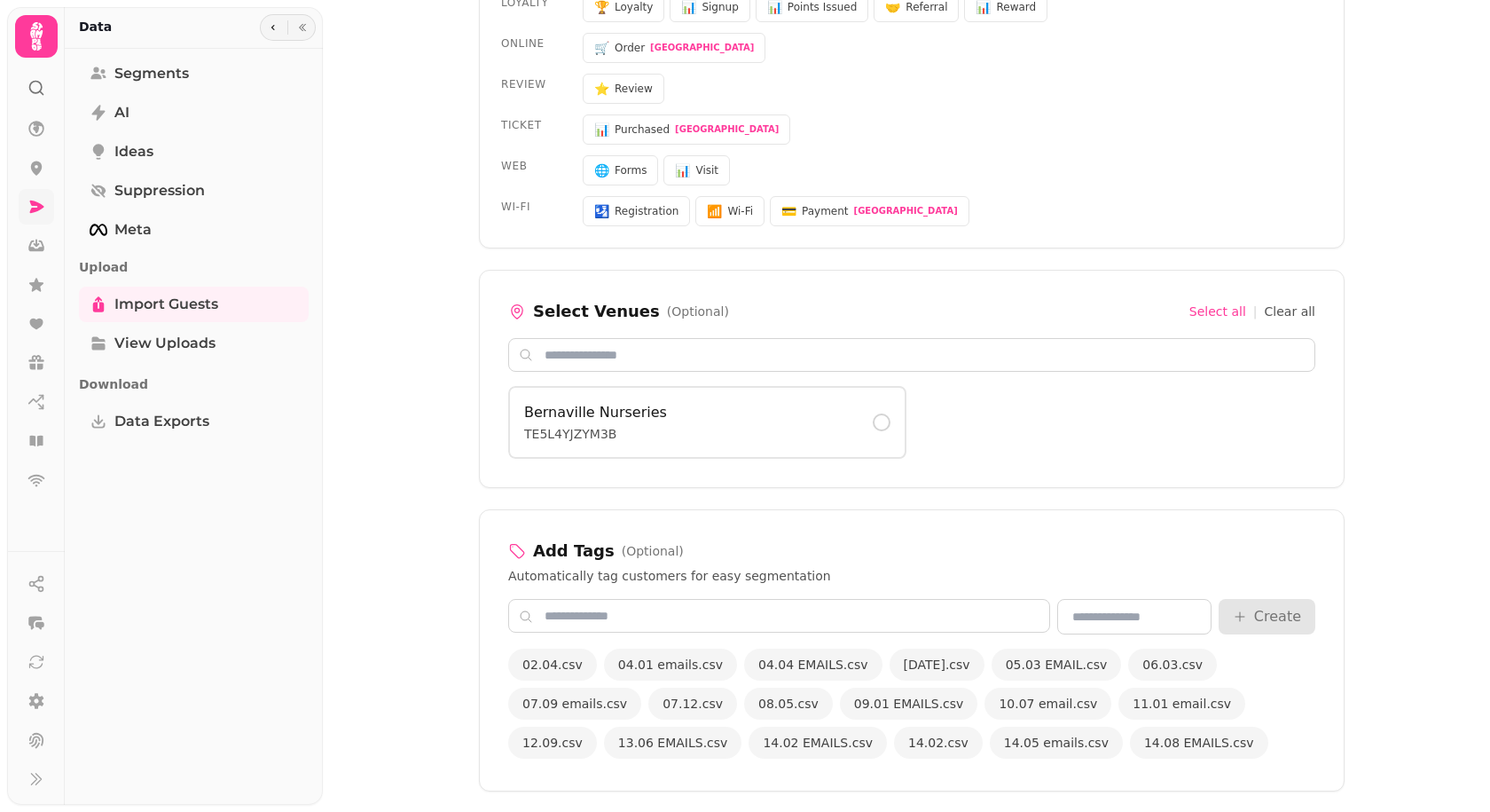
scroll to position [976, 0]
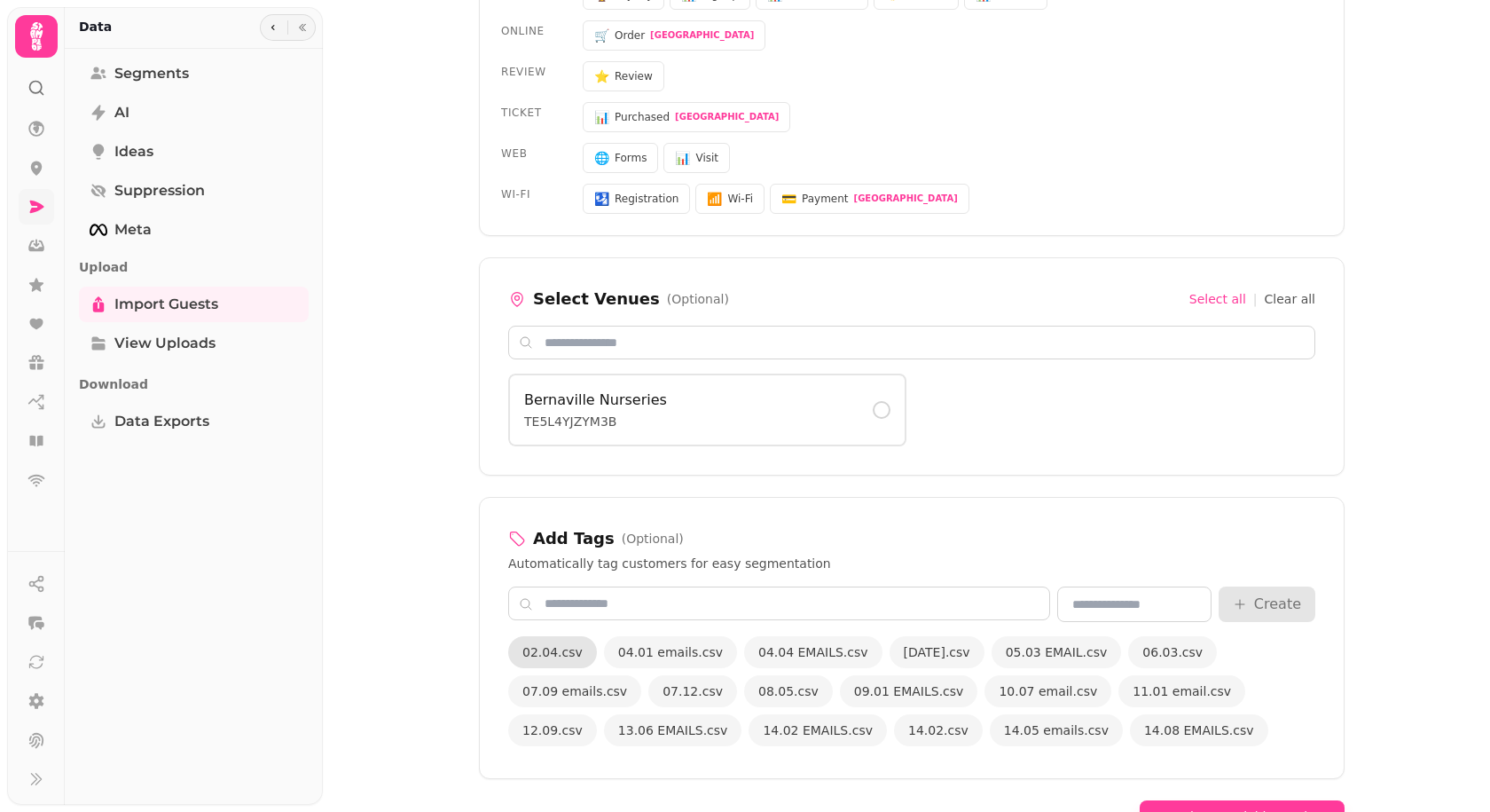
click at [549, 658] on span "02.04.csv" at bounding box center [552, 651] width 60 height 18
click at [634, 657] on span "04.01 emails.csv" at bounding box center [670, 651] width 105 height 18
click at [527, 656] on span "02.04.csv" at bounding box center [552, 651] width 60 height 18
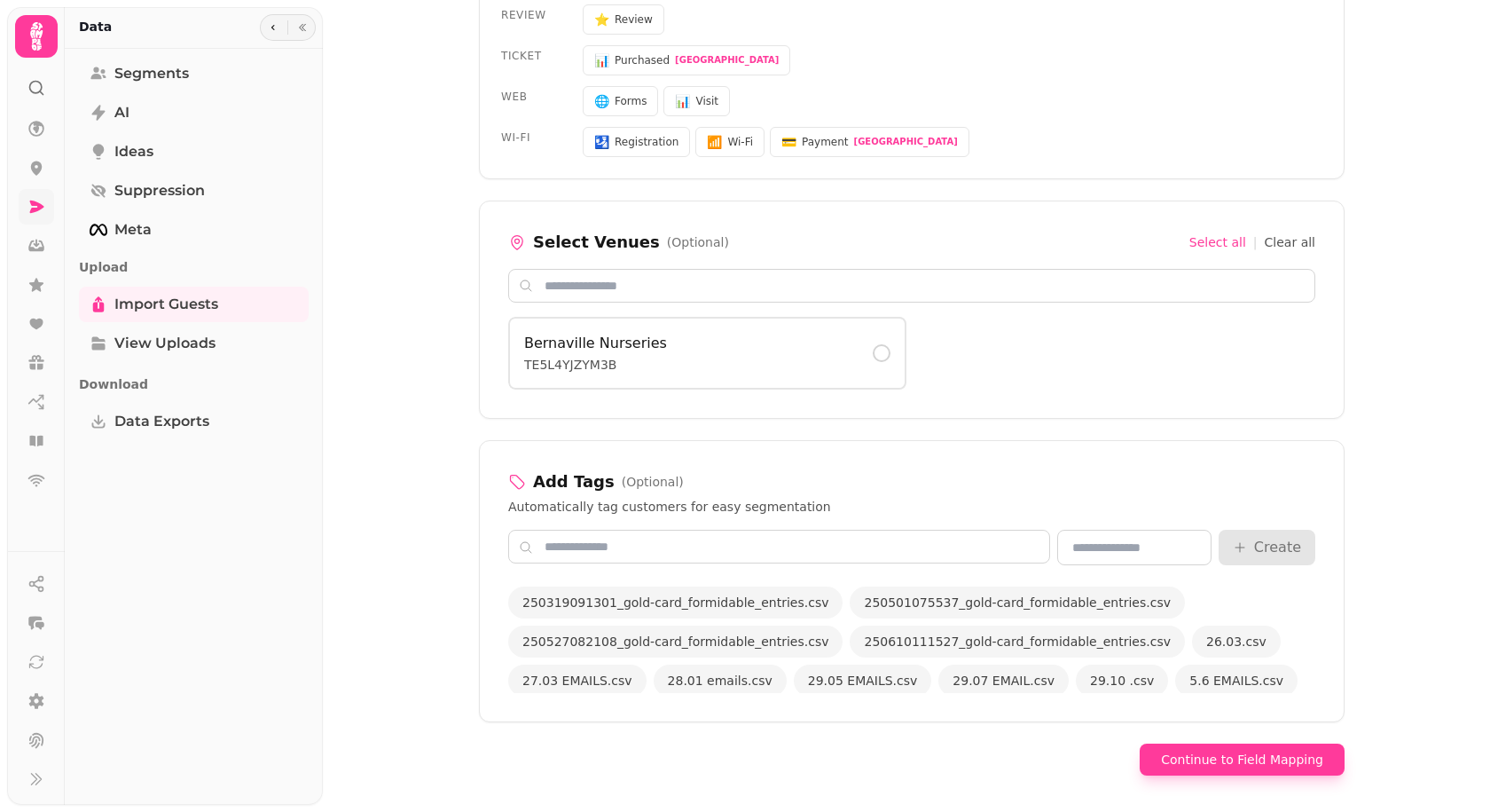
scroll to position [1085, 0]
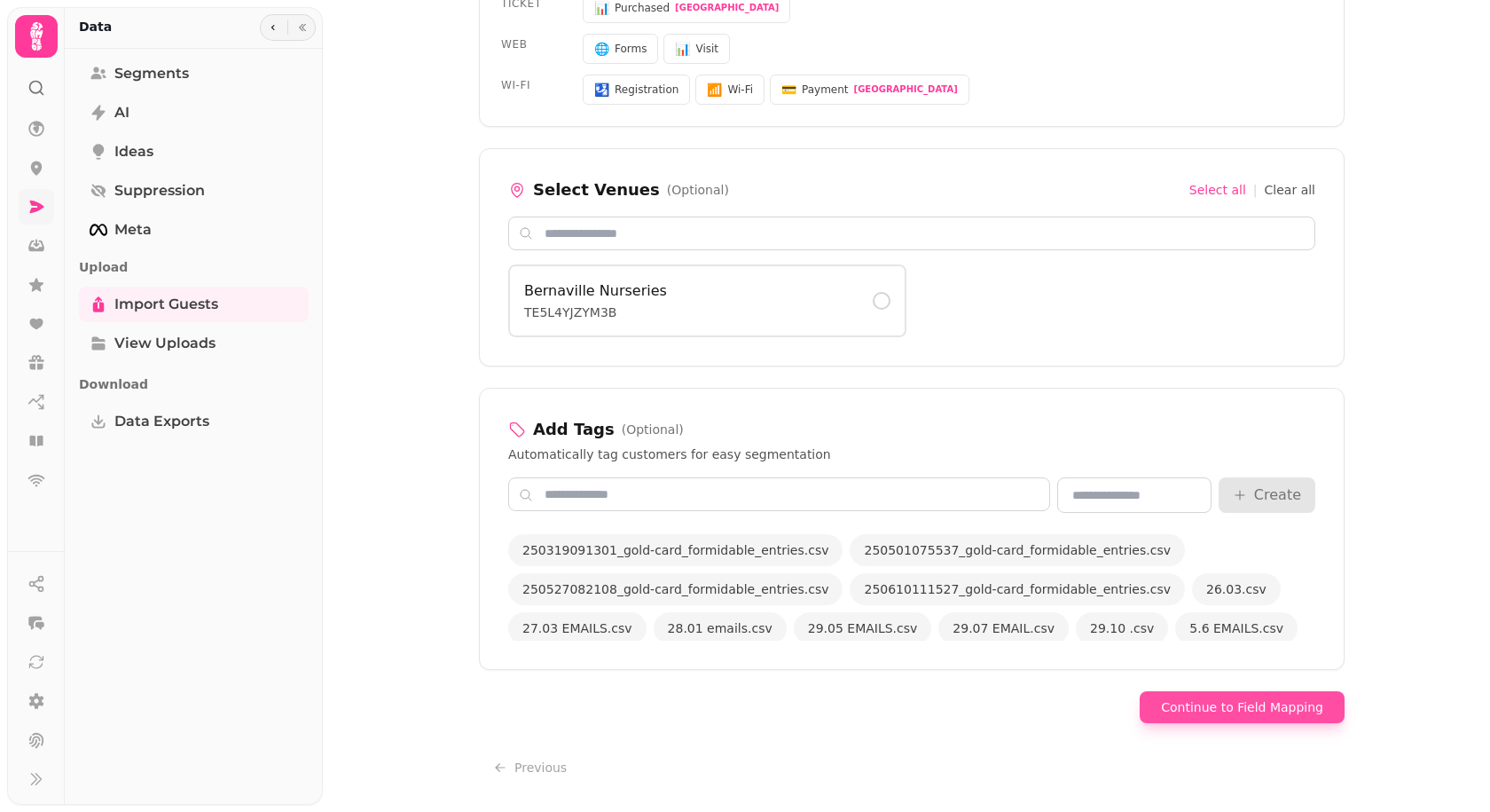
click at [1236, 710] on button "Continue to Field Mapping" at bounding box center [1243, 707] width 205 height 32
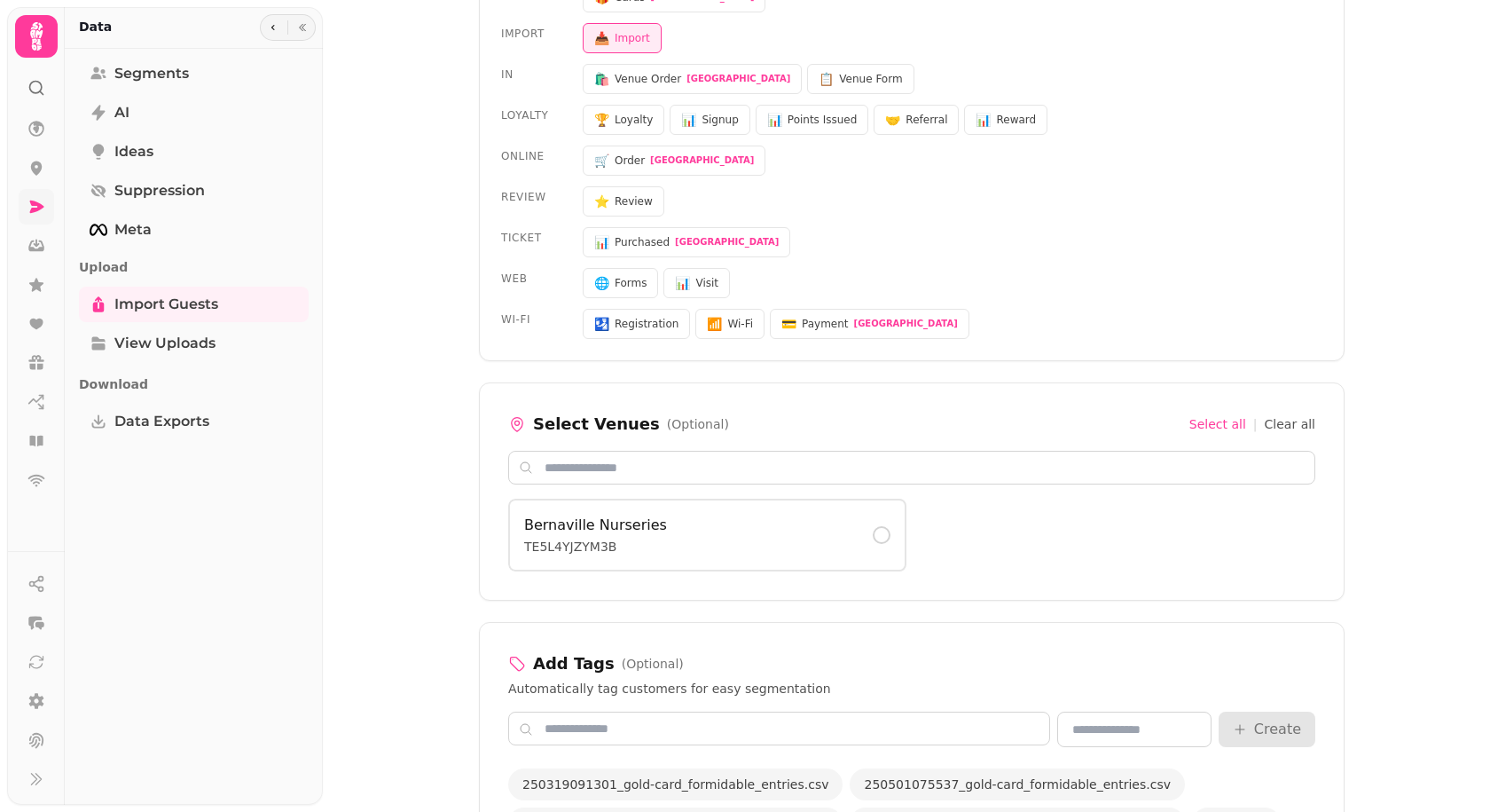
select select "*****"
select select "**********"
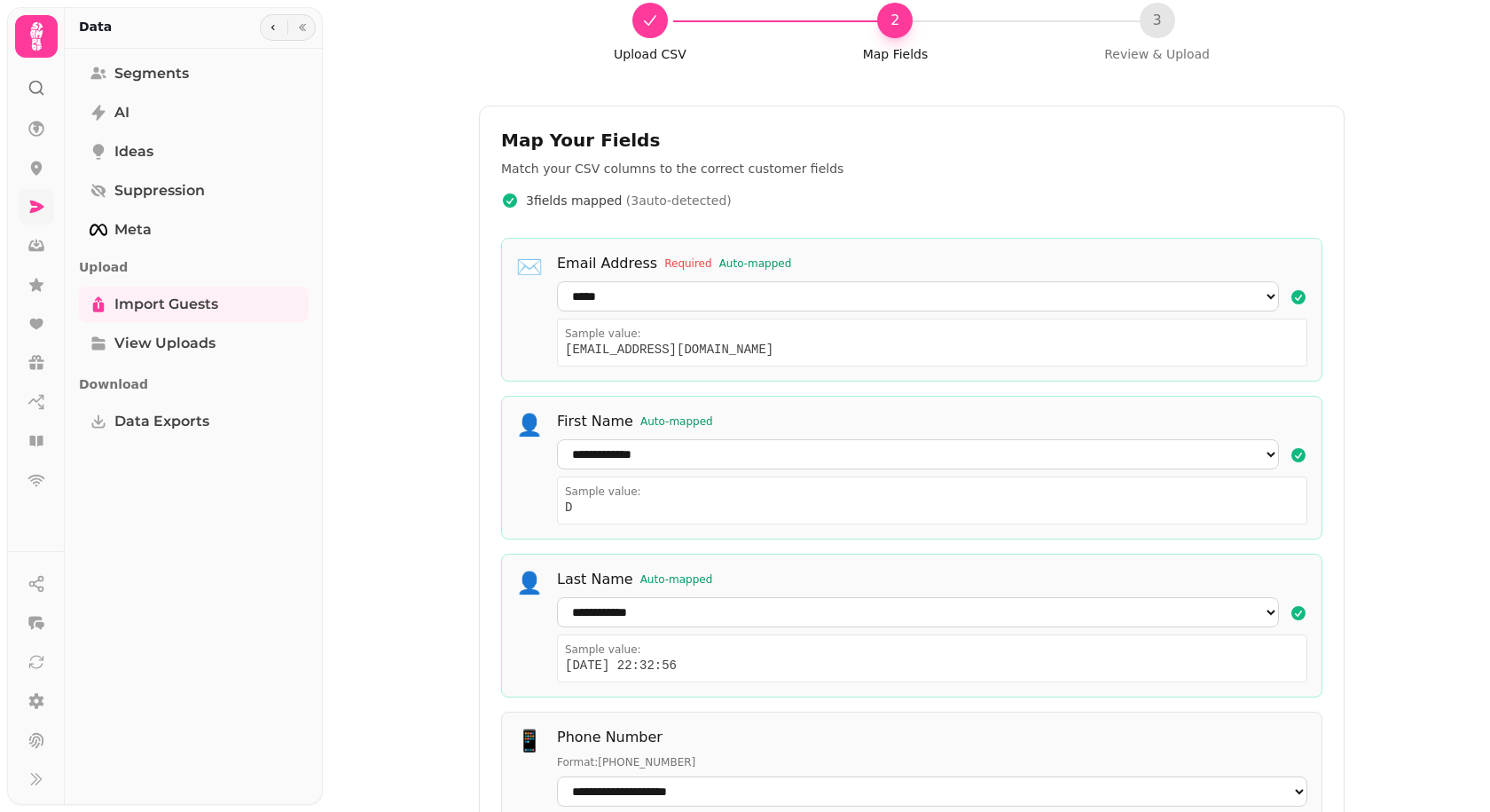
scroll to position [131, 0]
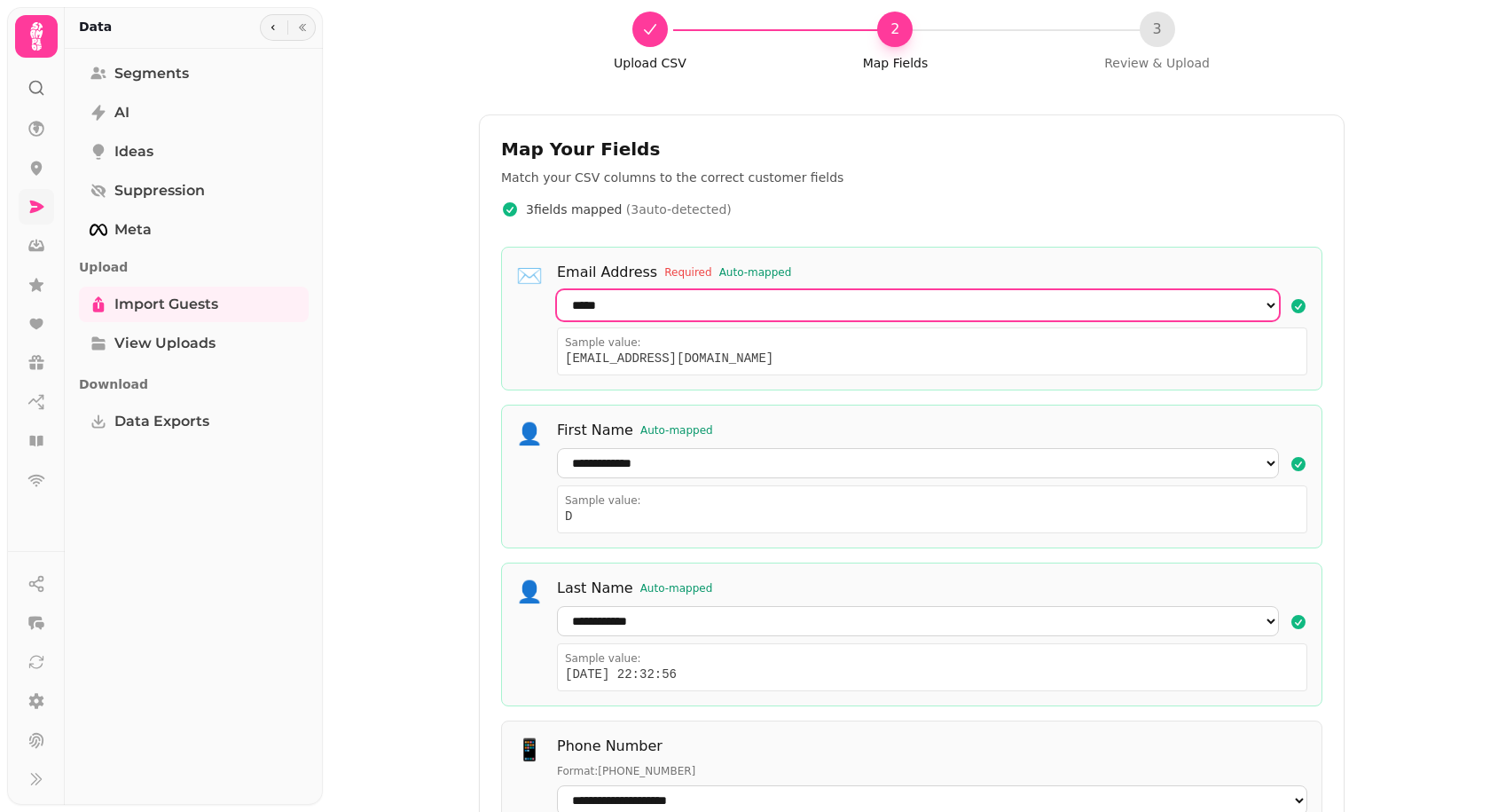
click at [889, 313] on select "**********" at bounding box center [918, 305] width 722 height 30
click at [557, 290] on select "**********" at bounding box center [918, 305] width 722 height 30
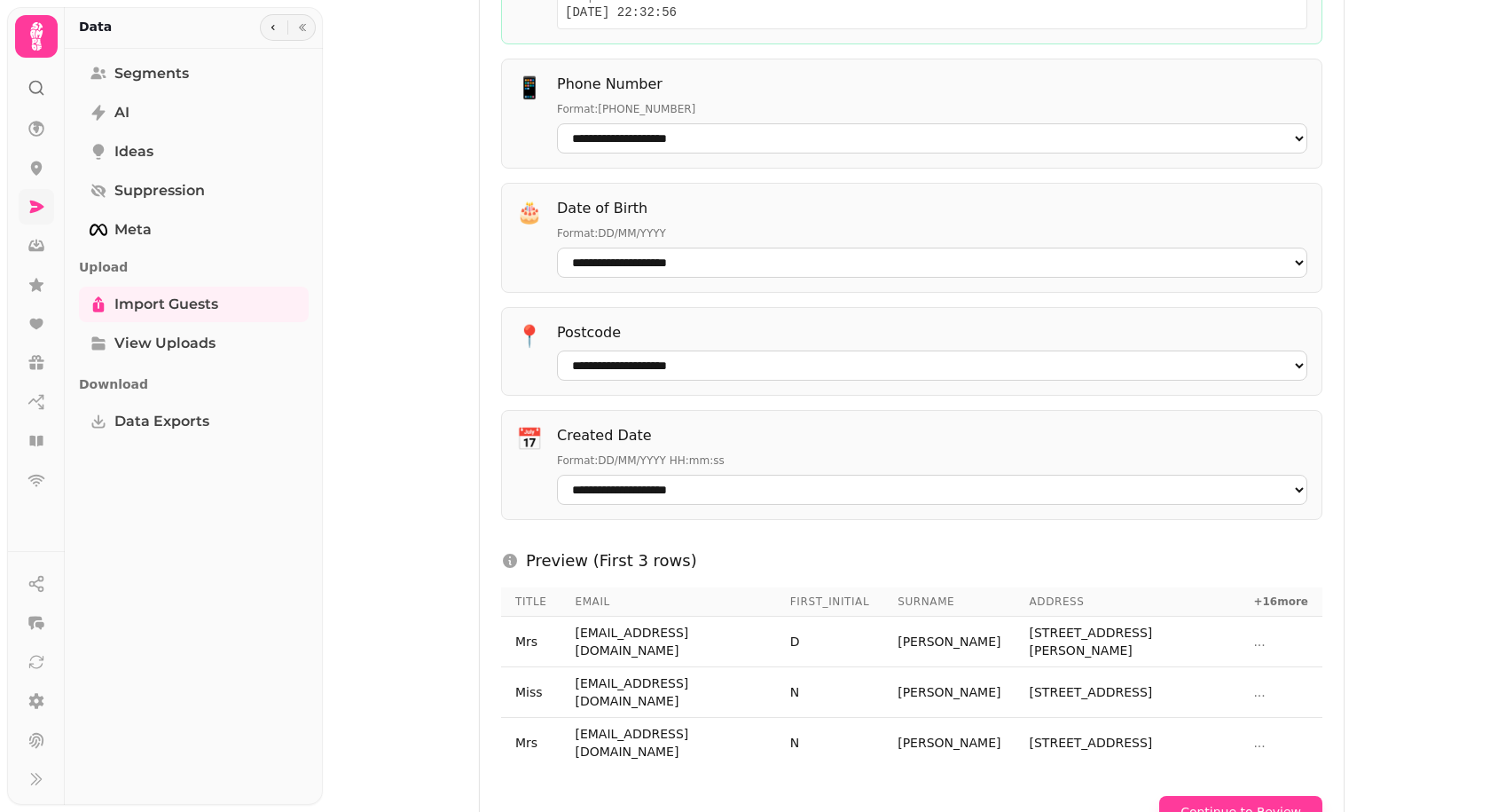
scroll to position [930, 0]
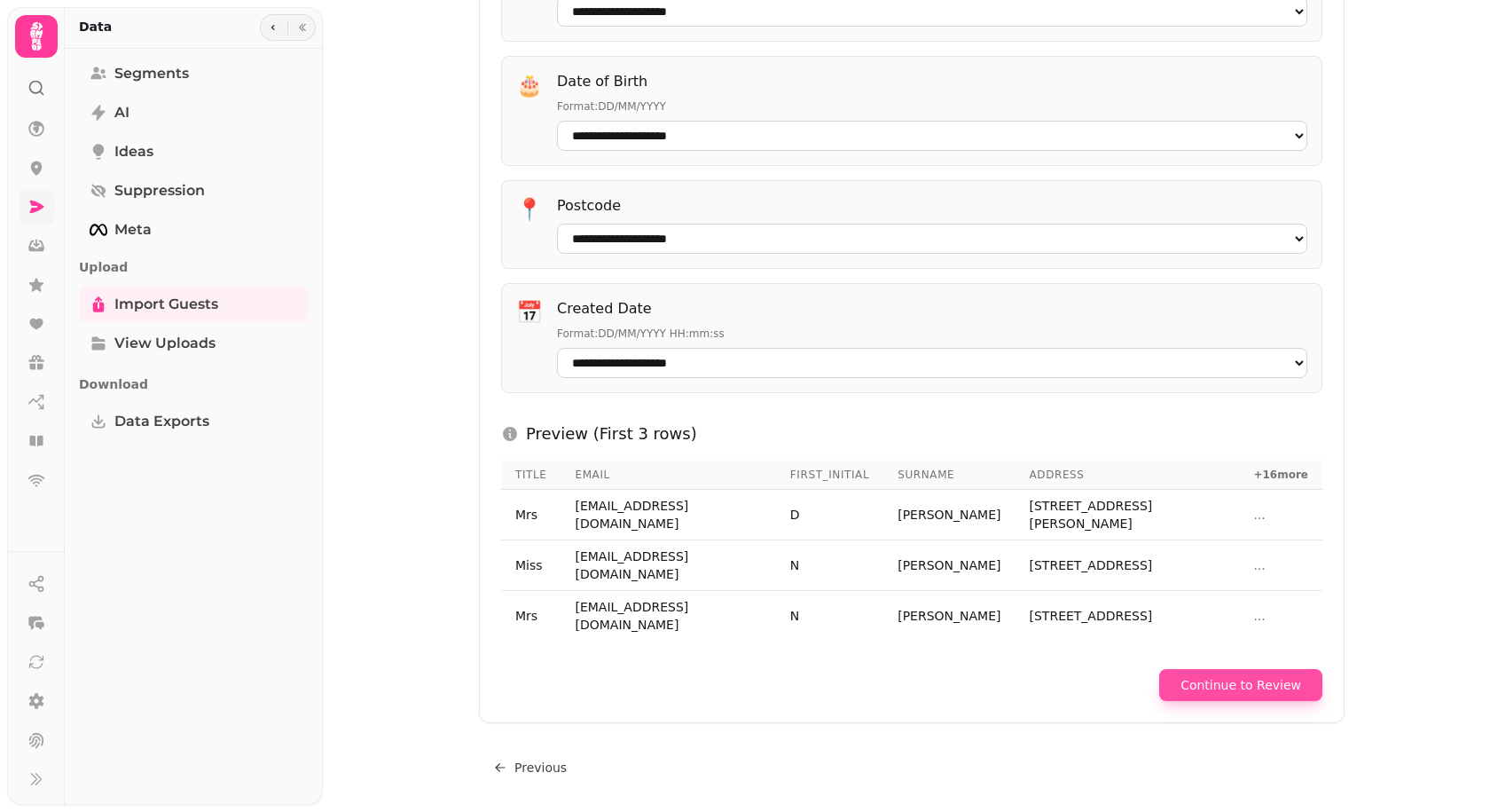
click at [1226, 672] on button "Continue to Review" at bounding box center [1241, 685] width 164 height 32
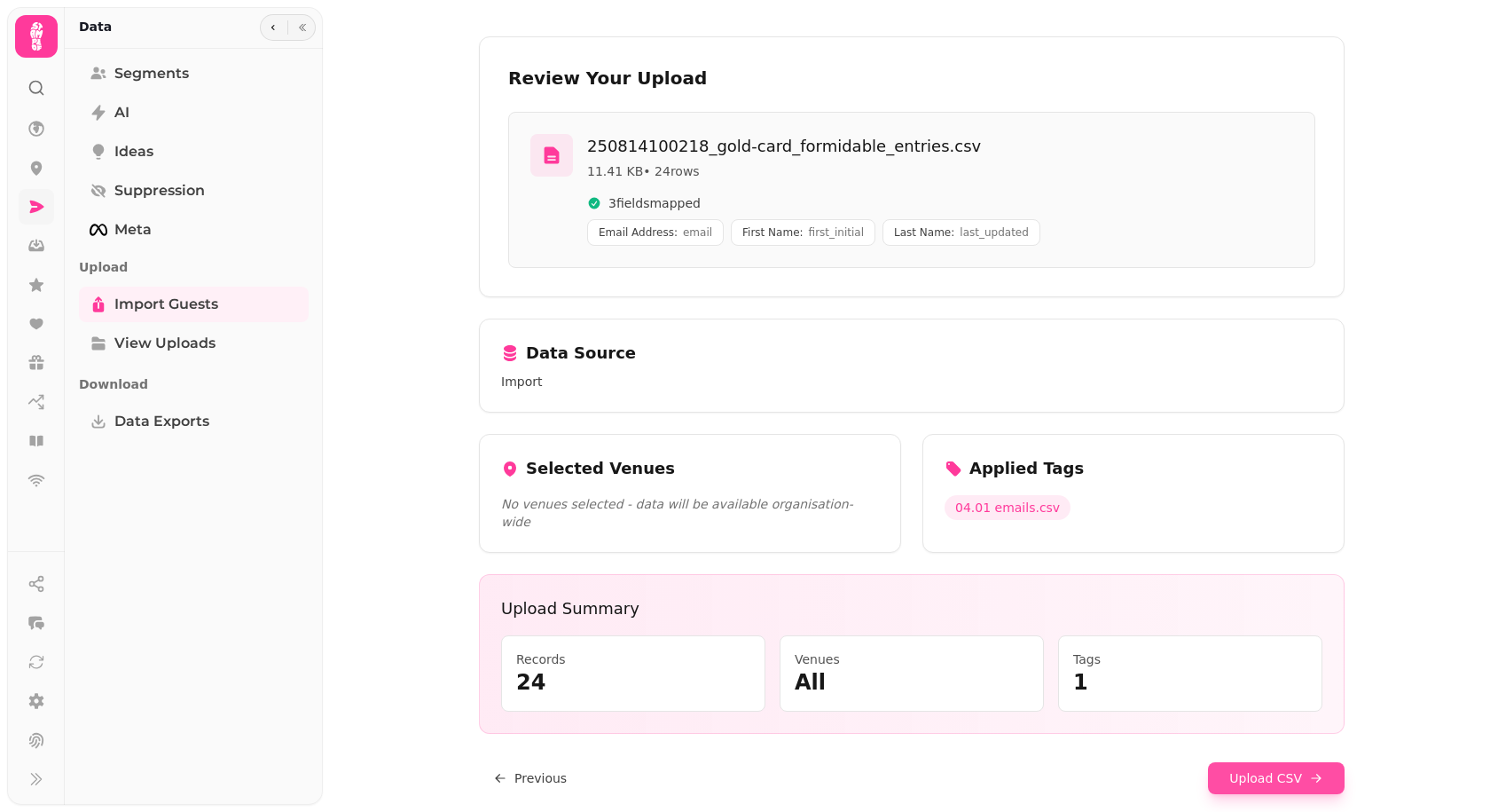
click at [1327, 766] on button "Upload CSV" at bounding box center [1277, 778] width 137 height 32
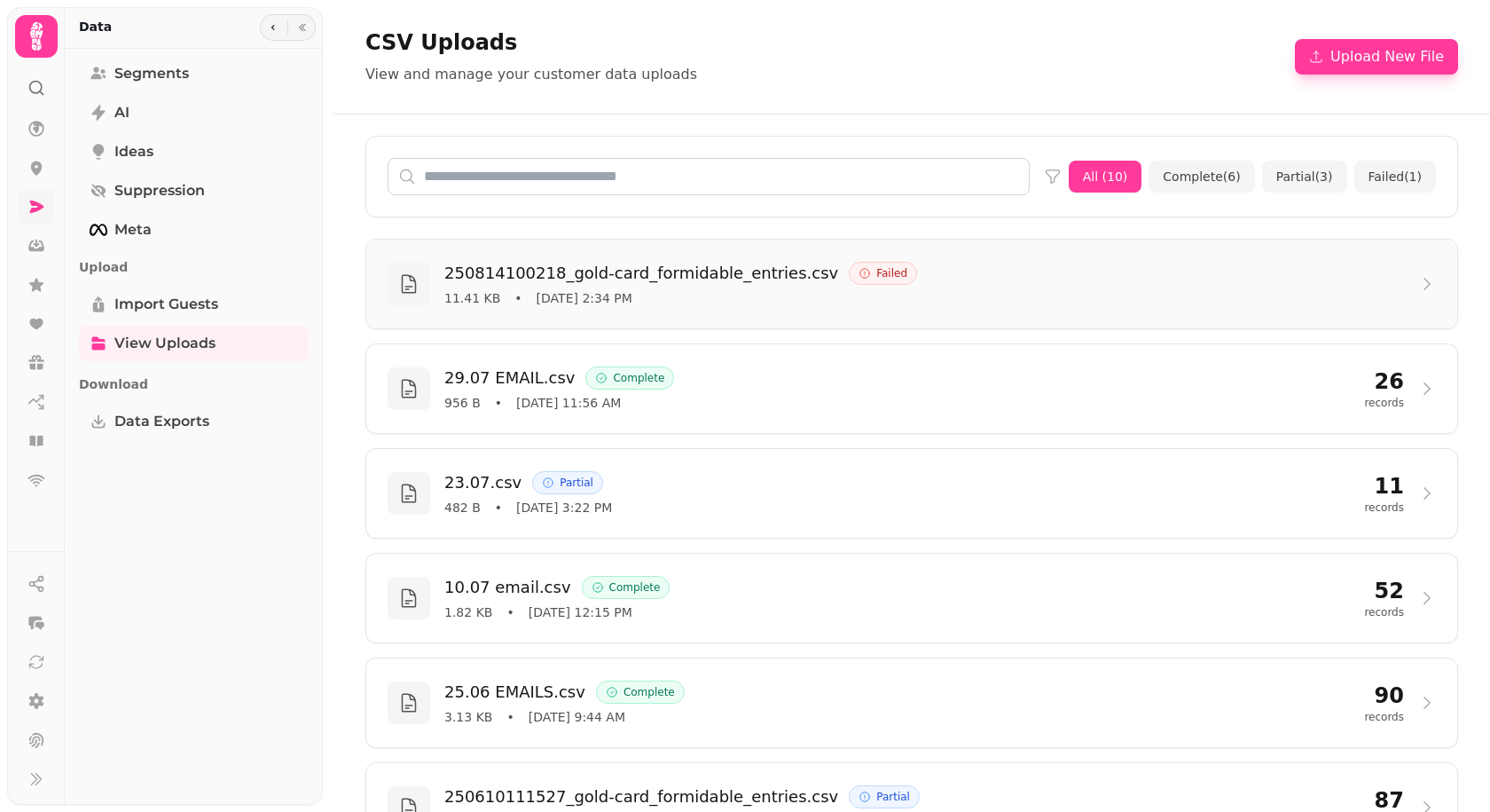
click at [815, 261] on div "250814100218_gold-card_formidable_entries.csv Failed" at bounding box center [924, 273] width 960 height 25
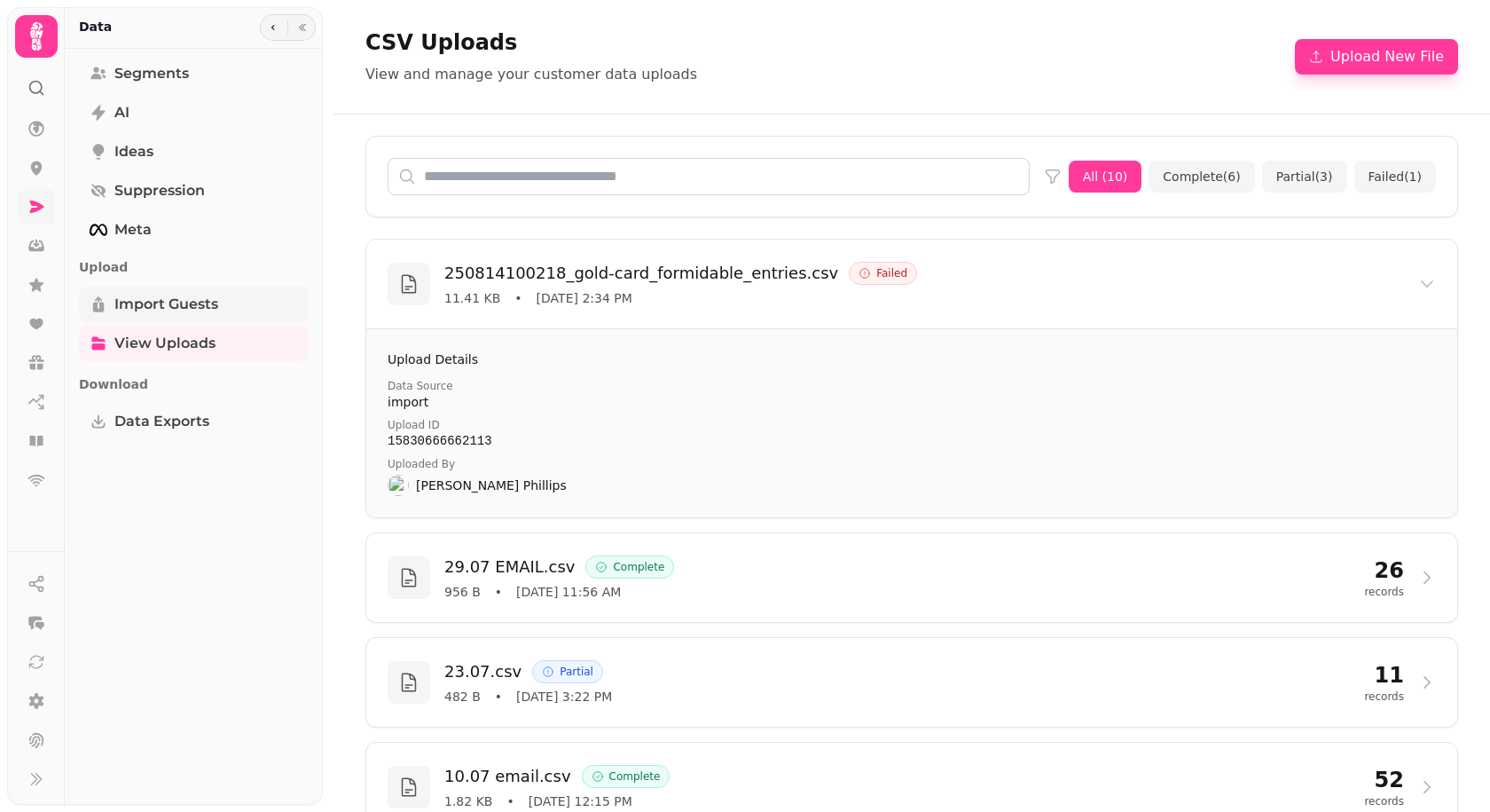
click at [189, 307] on span "Import Guests" at bounding box center [165, 304] width 104 height 21
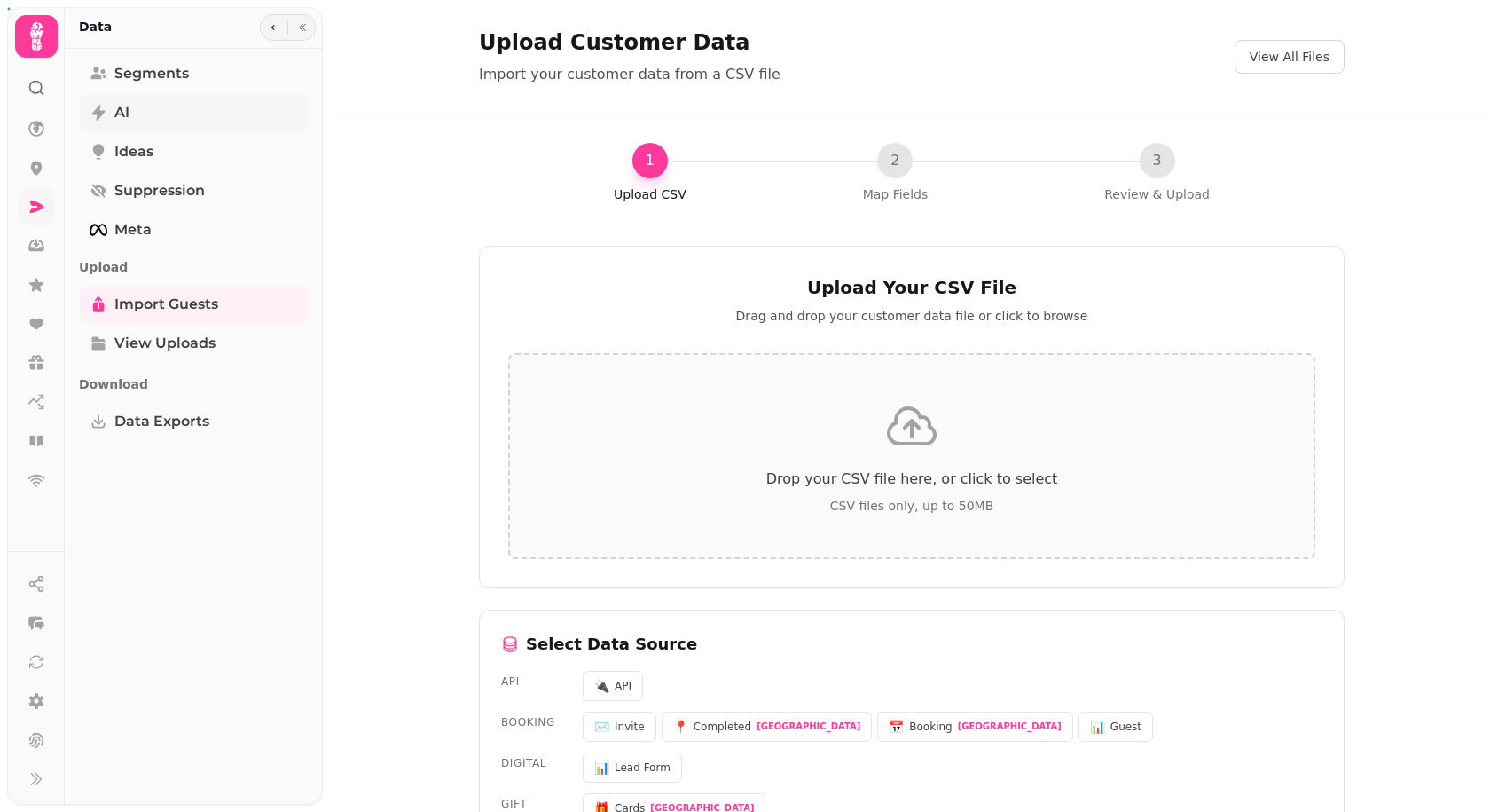
click at [169, 102] on link "AI" at bounding box center [194, 112] width 230 height 35
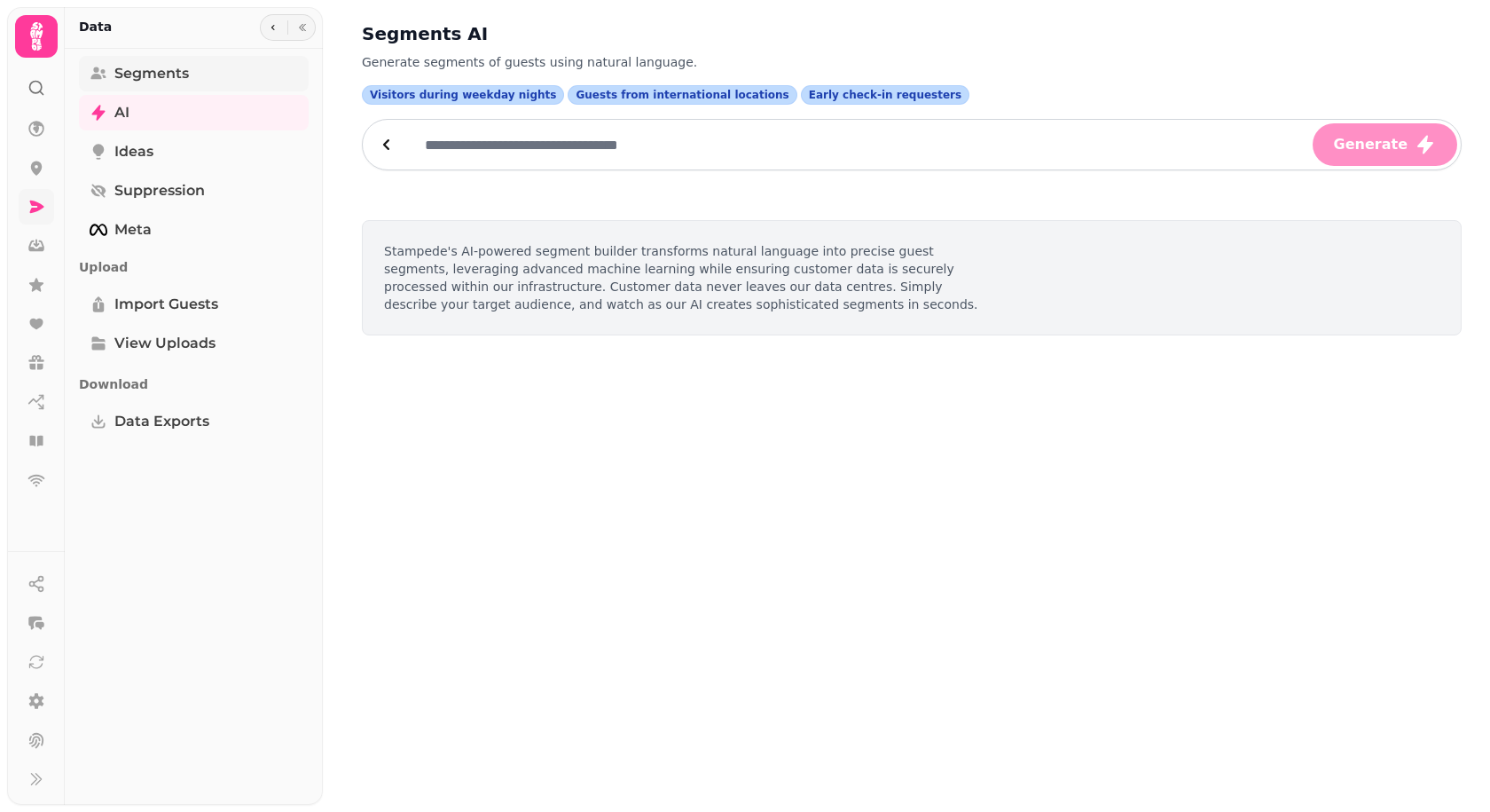
click at [171, 68] on span "Segments" at bounding box center [151, 73] width 74 height 21
